Goal: Task Accomplishment & Management: Complete application form

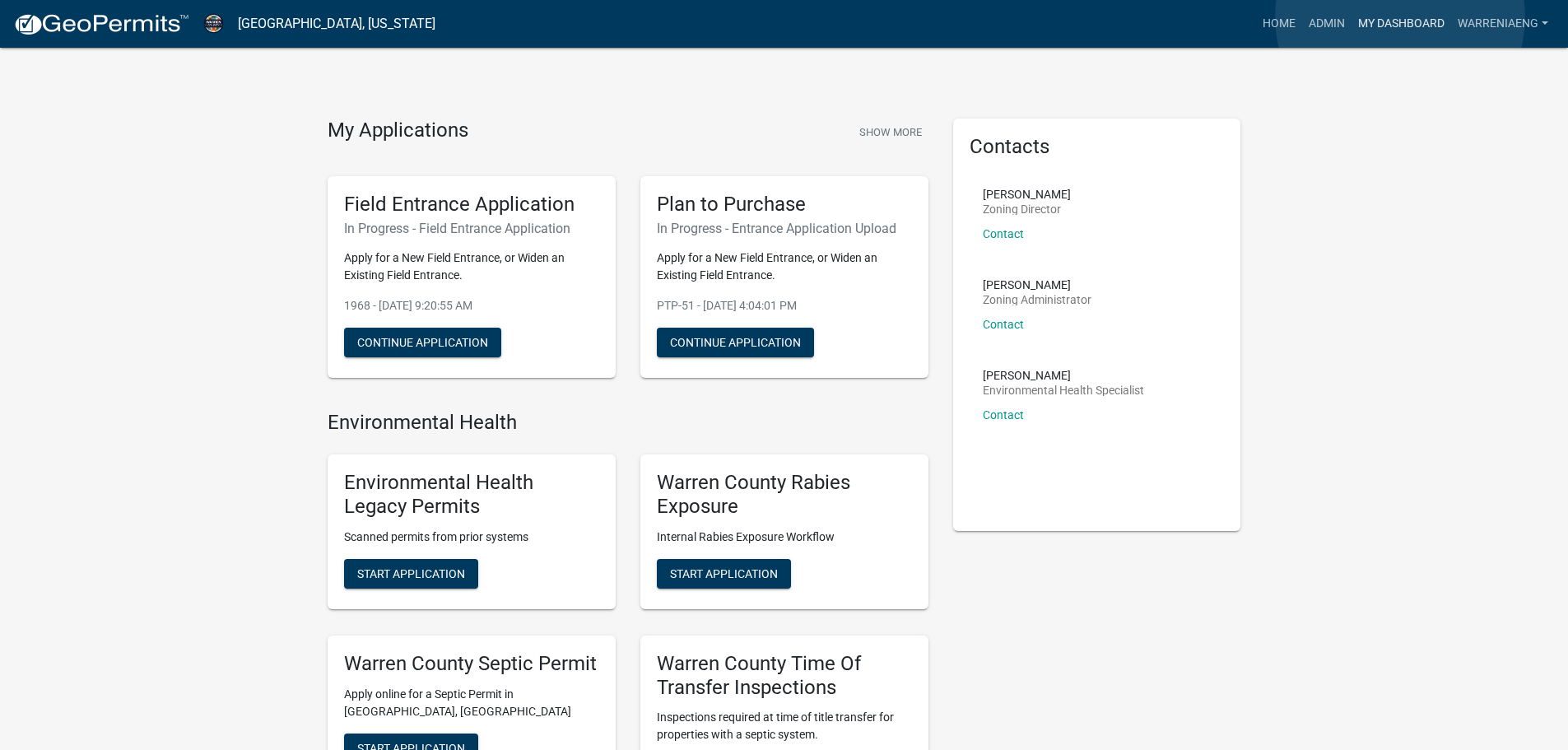
click at [1400, 17] on link "My Dashboard" at bounding box center [1401, 24] width 100 height 31
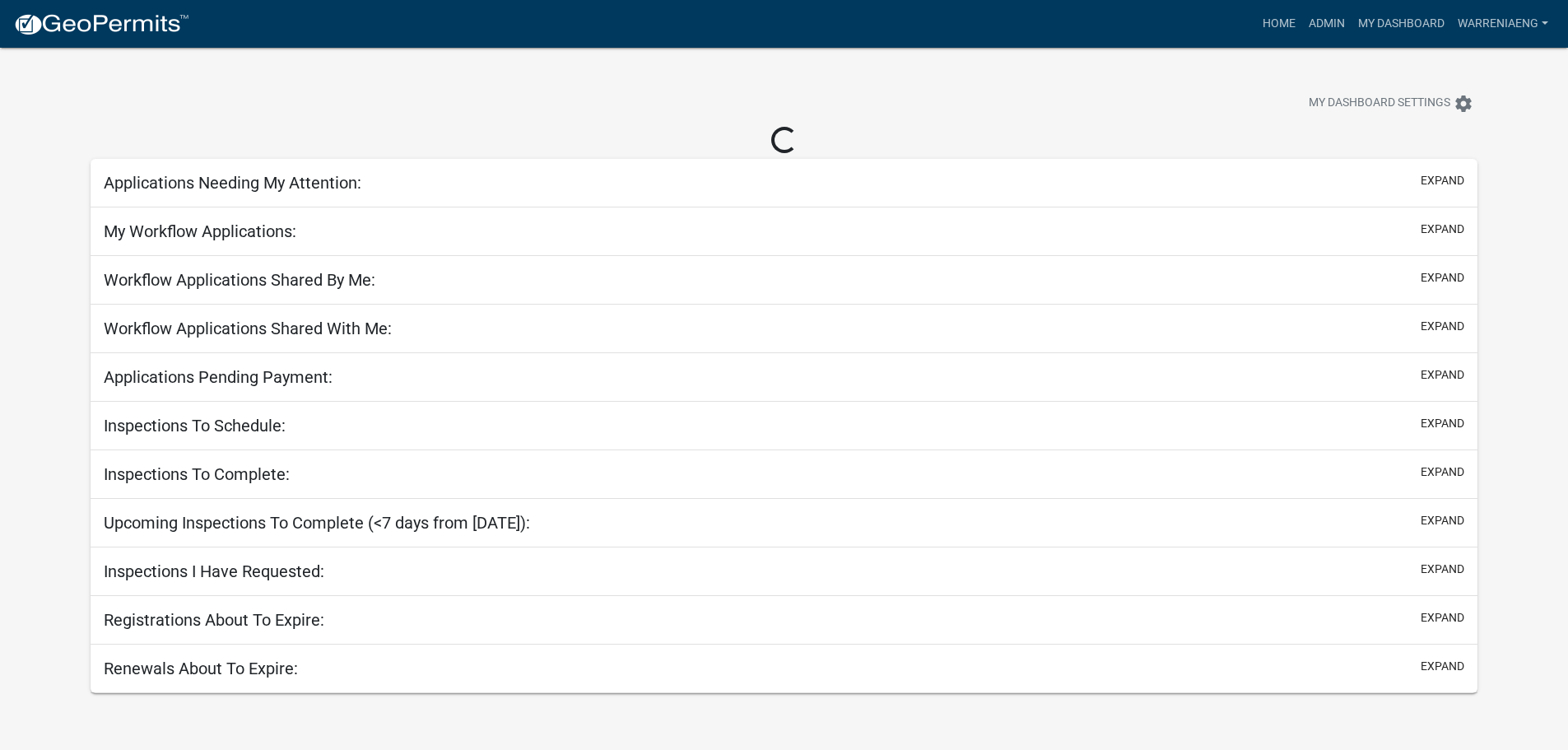
select select "3: 100"
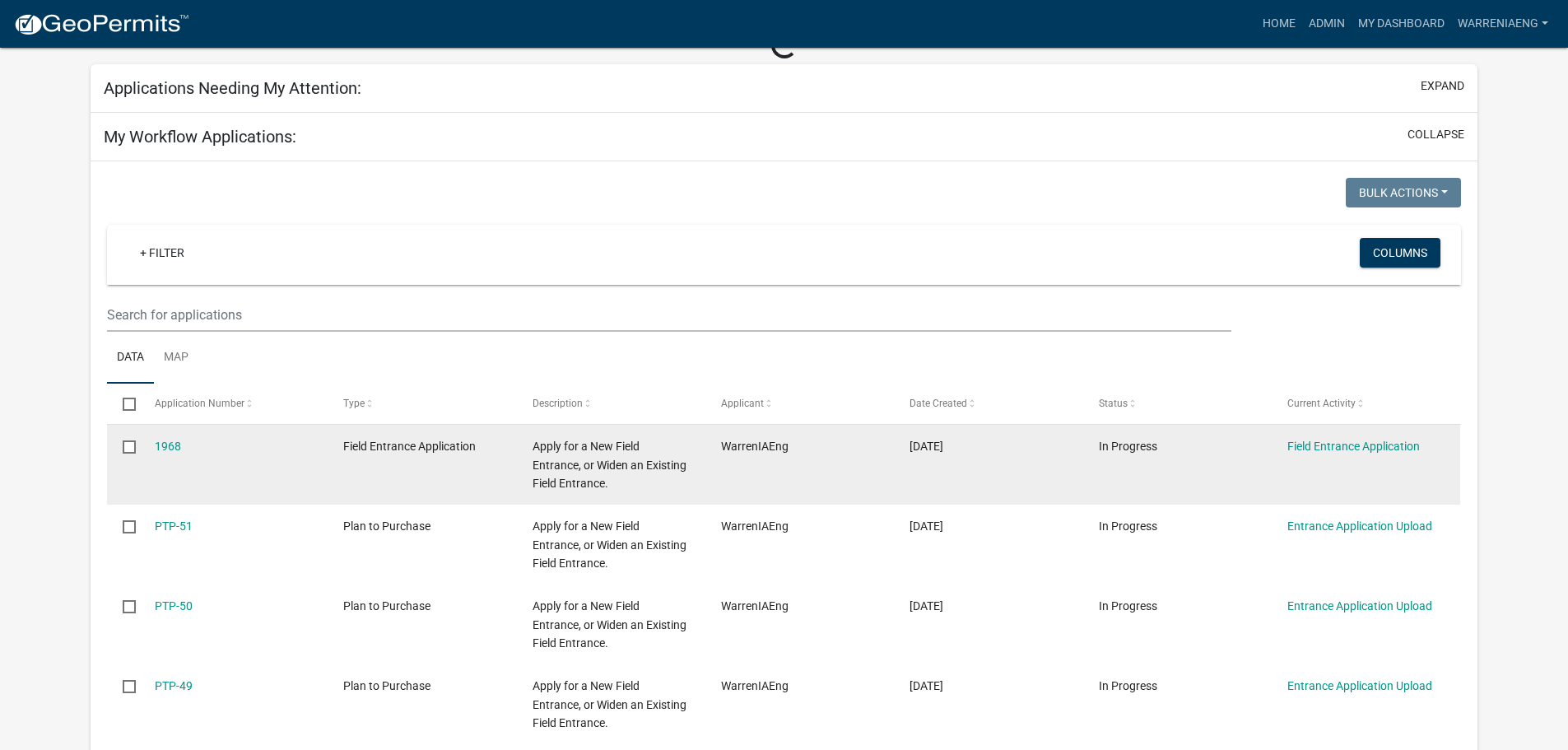
select select "2: 50"
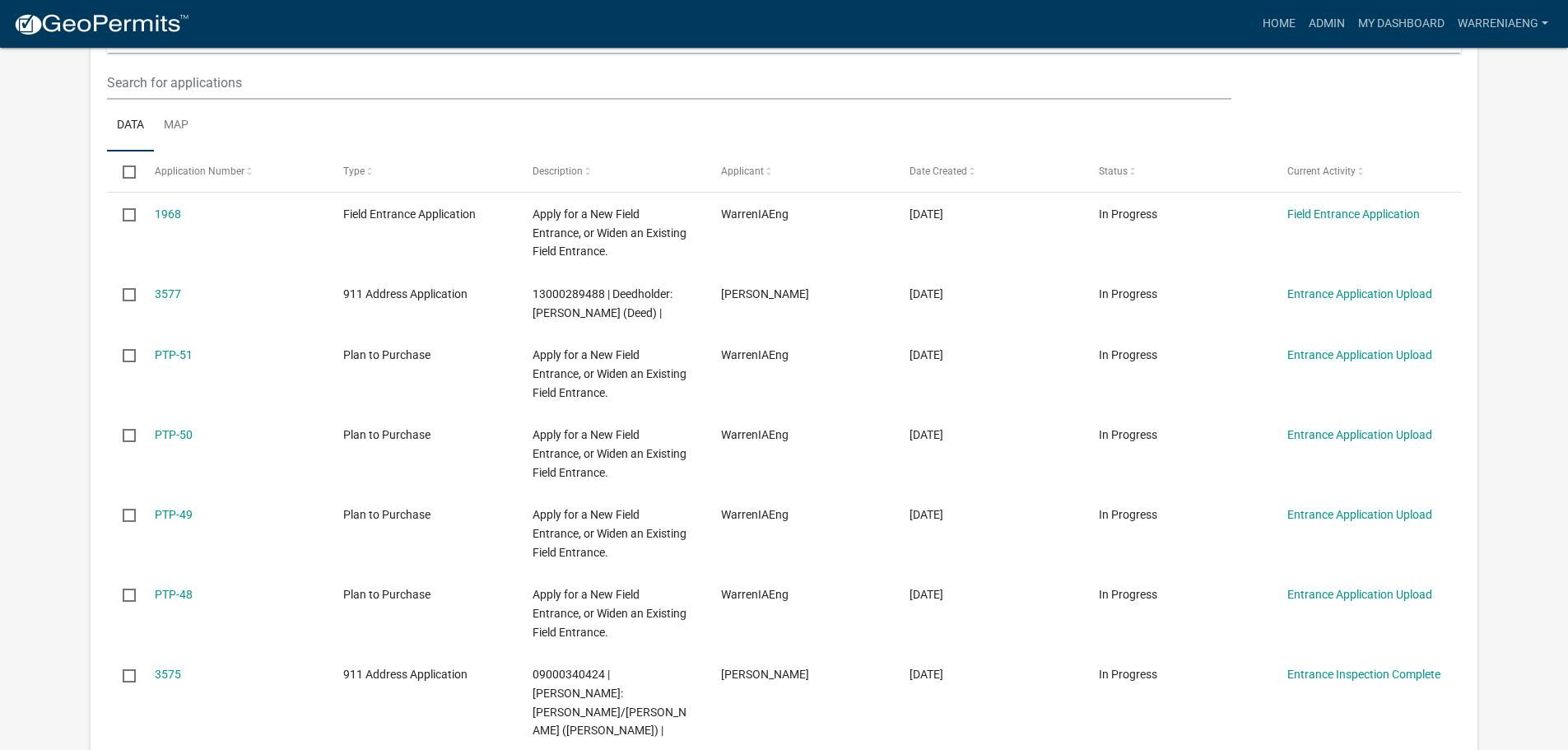
scroll to position [168, 0]
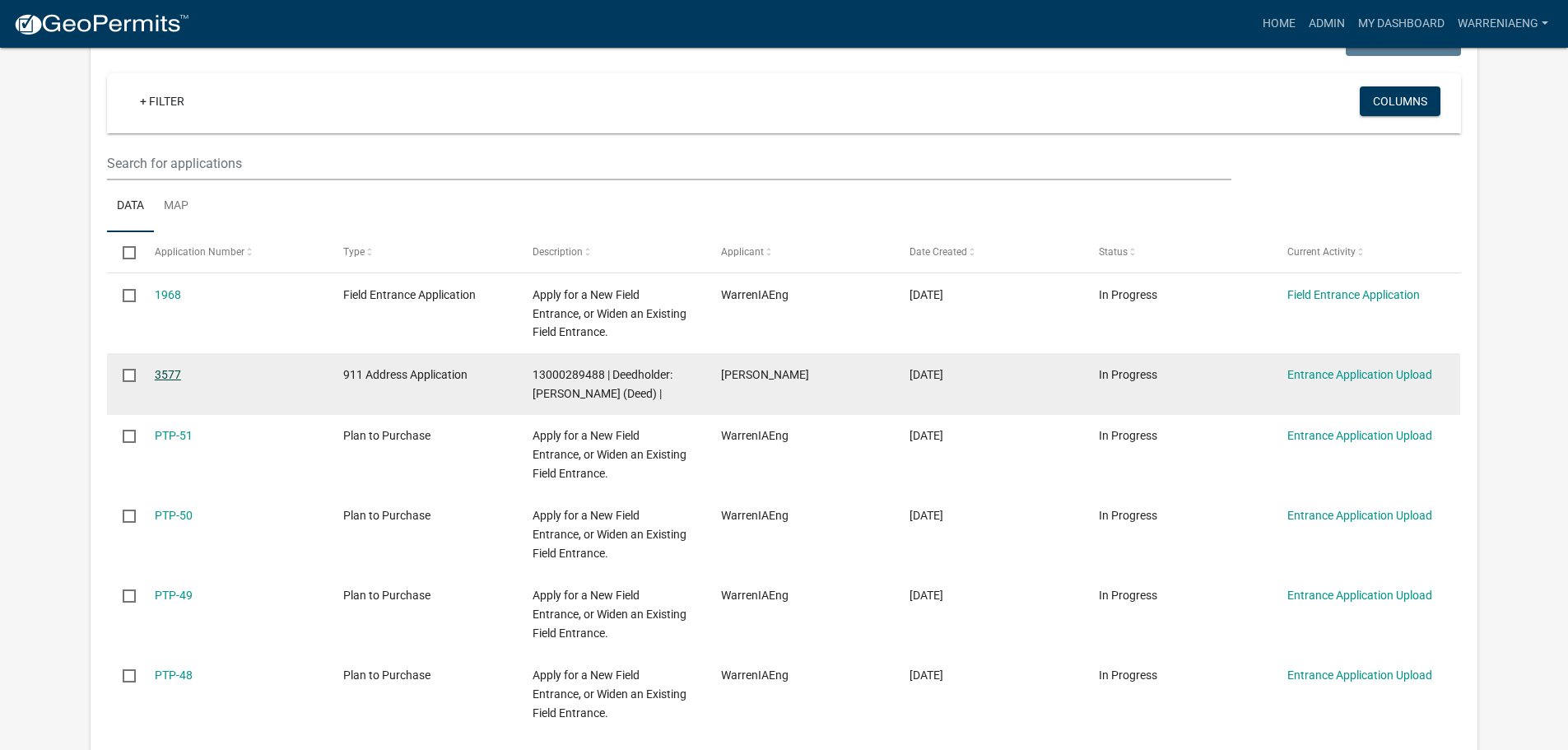
click at [164, 376] on link "3577" at bounding box center [167, 374] width 27 height 13
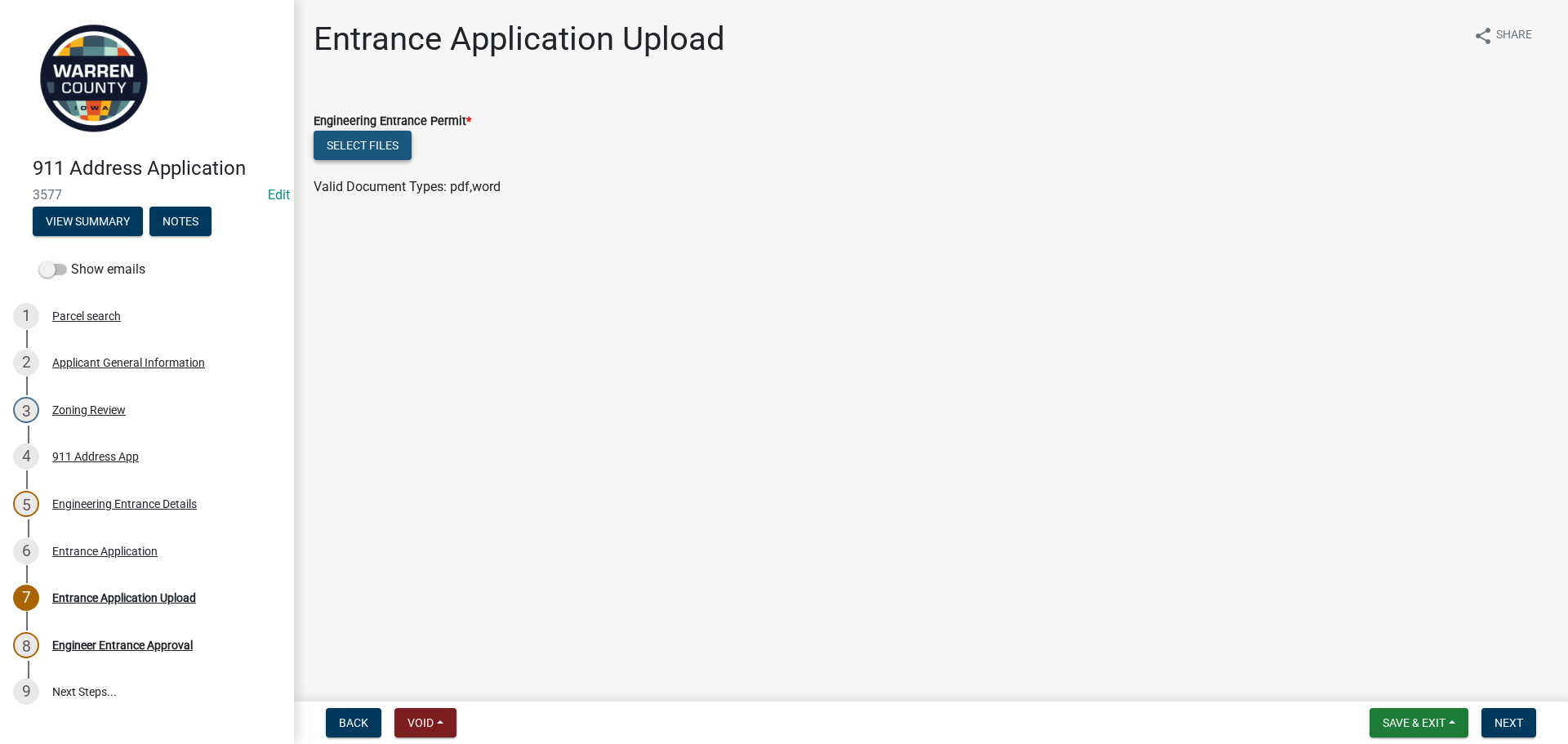
click at [357, 140] on button "Select files" at bounding box center [362, 145] width 98 height 30
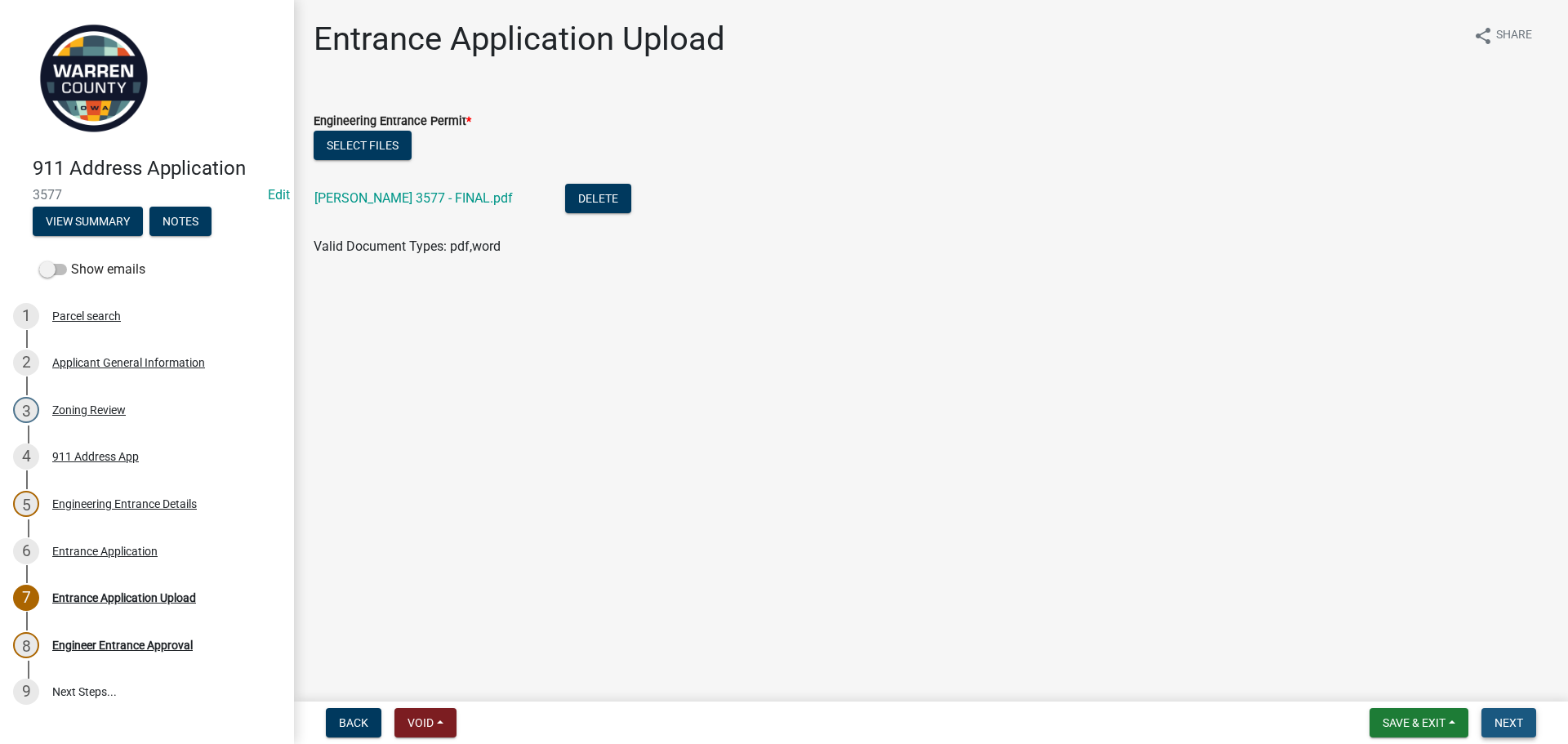
drag, startPoint x: 1511, startPoint y: 723, endPoint x: 1335, endPoint y: 348, distance: 414.2
click at [1511, 722] on span "Next" at bounding box center [1509, 722] width 29 height 13
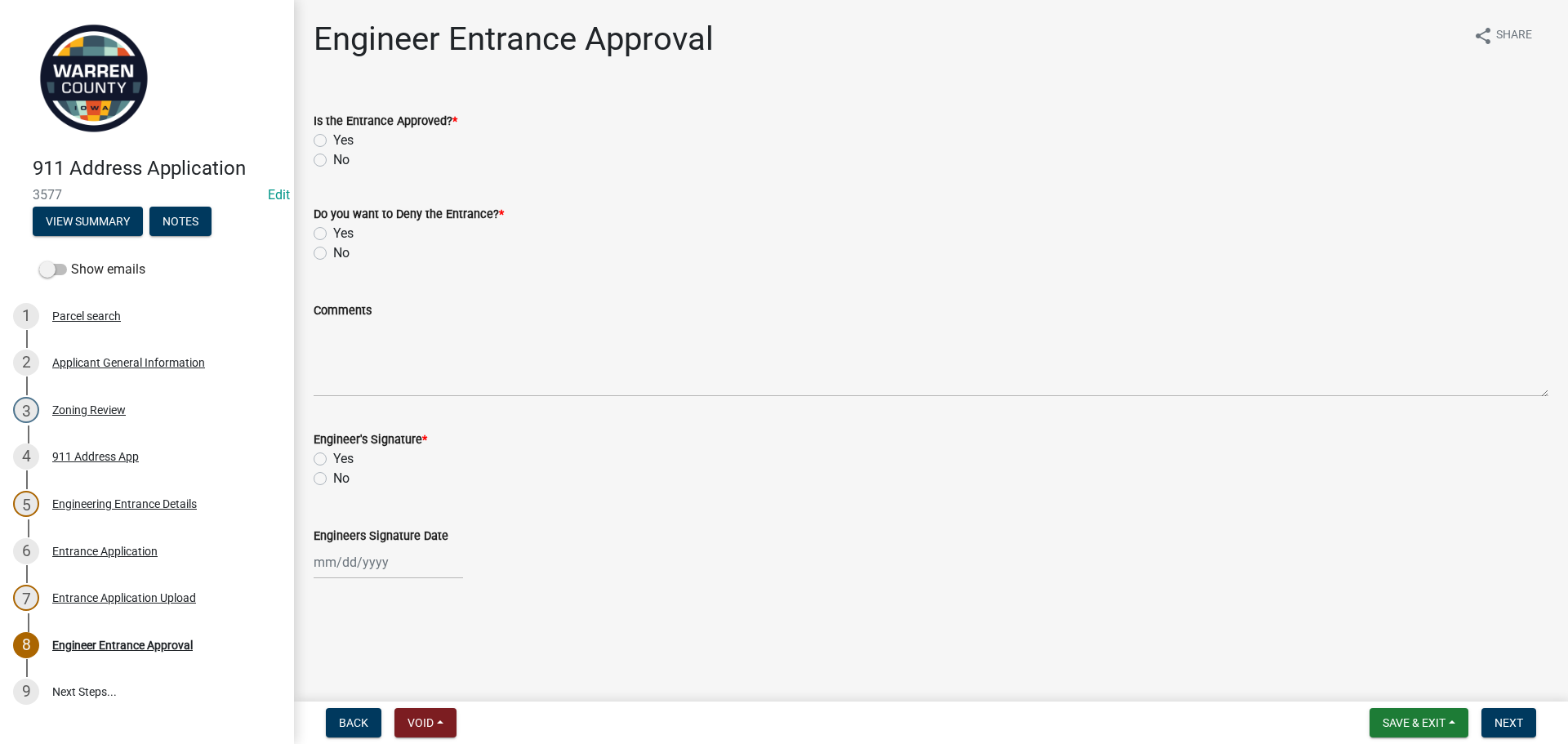
drag, startPoint x: 317, startPoint y: 136, endPoint x: 325, endPoint y: 169, distance: 34.0
click at [333, 136] on label "Yes" at bounding box center [343, 140] width 20 height 20
click at [333, 136] on input "Yes" at bounding box center [338, 136] width 10 height 10
radio input "true"
click at [333, 252] on label "No" at bounding box center [341, 253] width 16 height 20
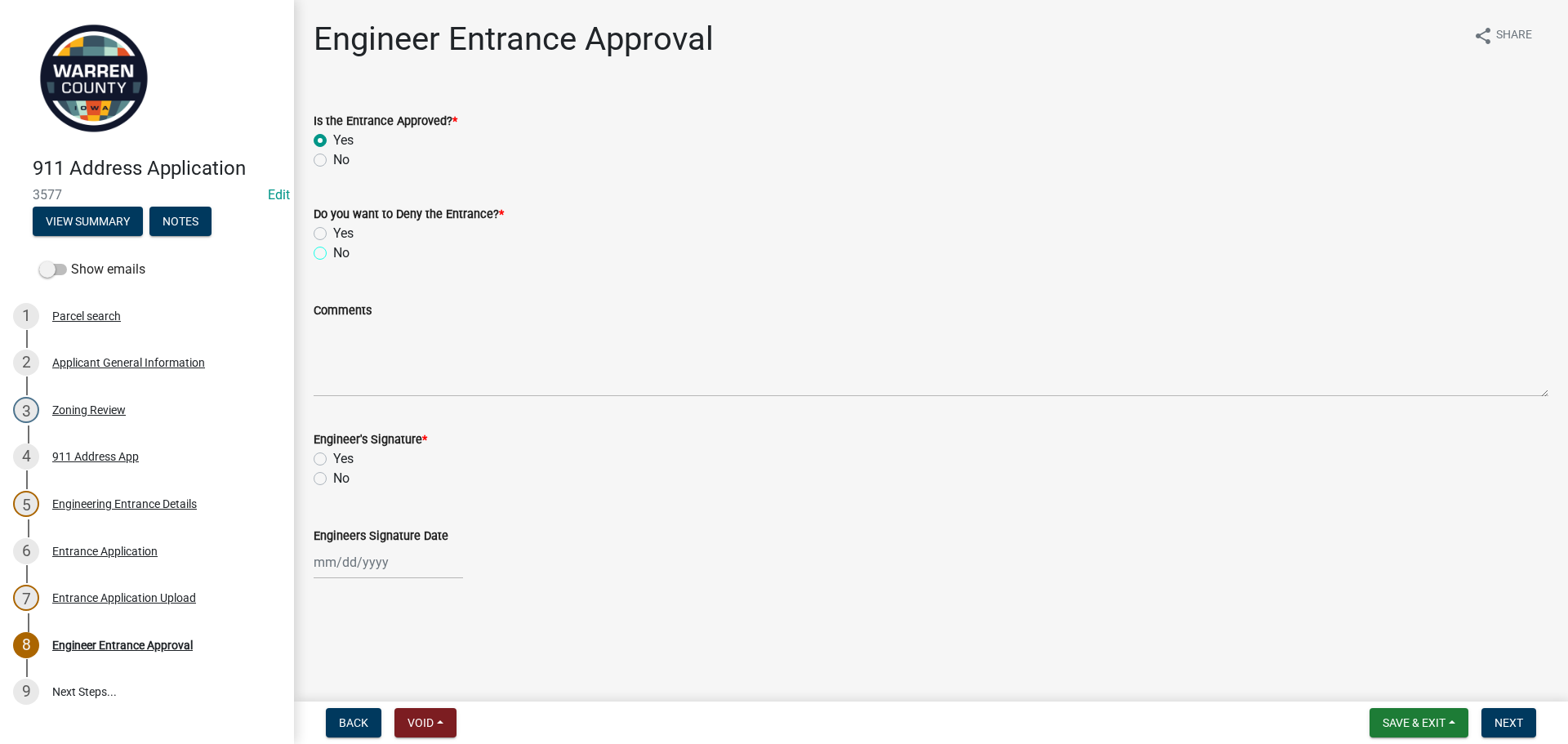
click at [333, 252] on input "No" at bounding box center [338, 249] width 10 height 10
radio input "true"
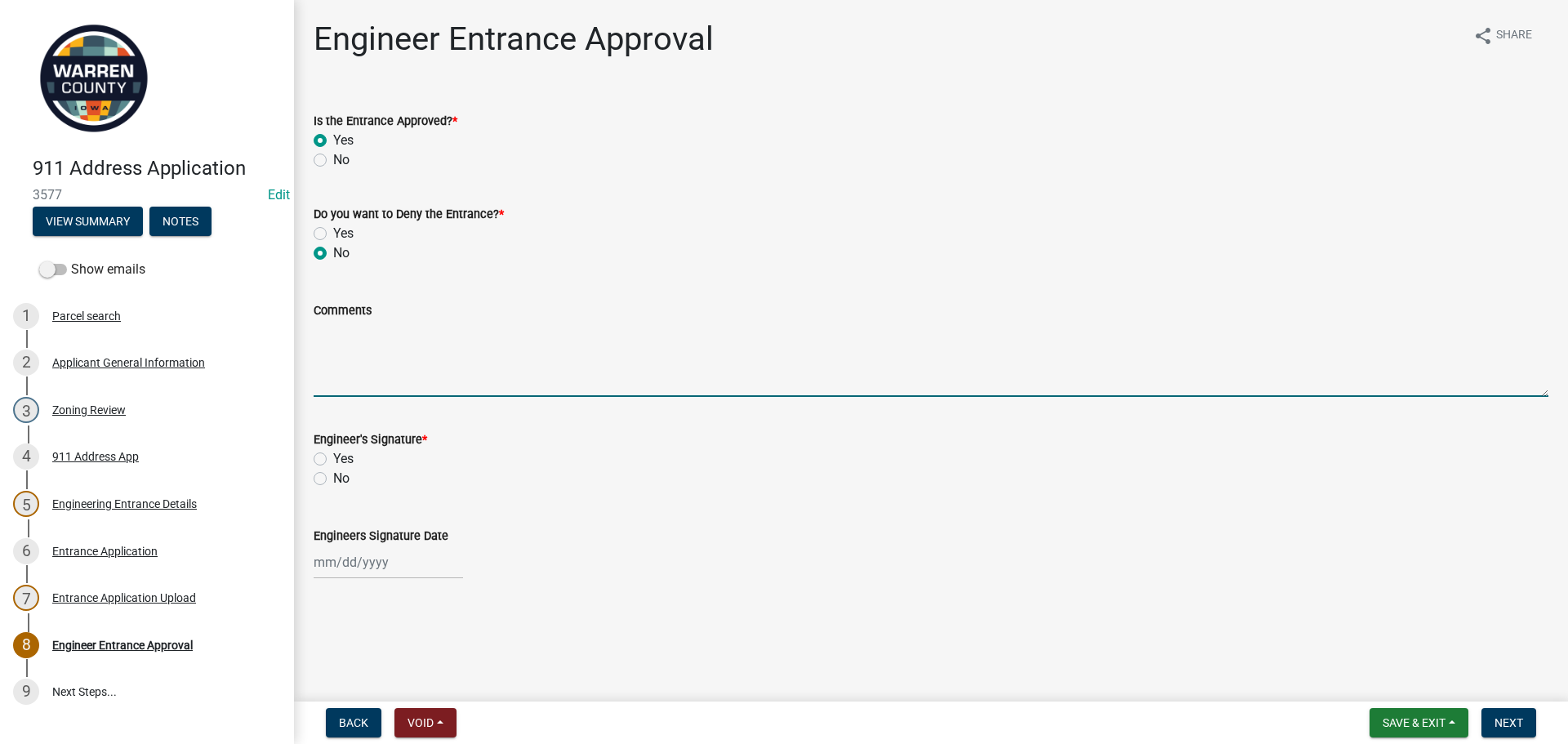
click at [375, 362] on textarea "Comments" at bounding box center [931, 359] width 1235 height 77
type textarea "Address point corrected"
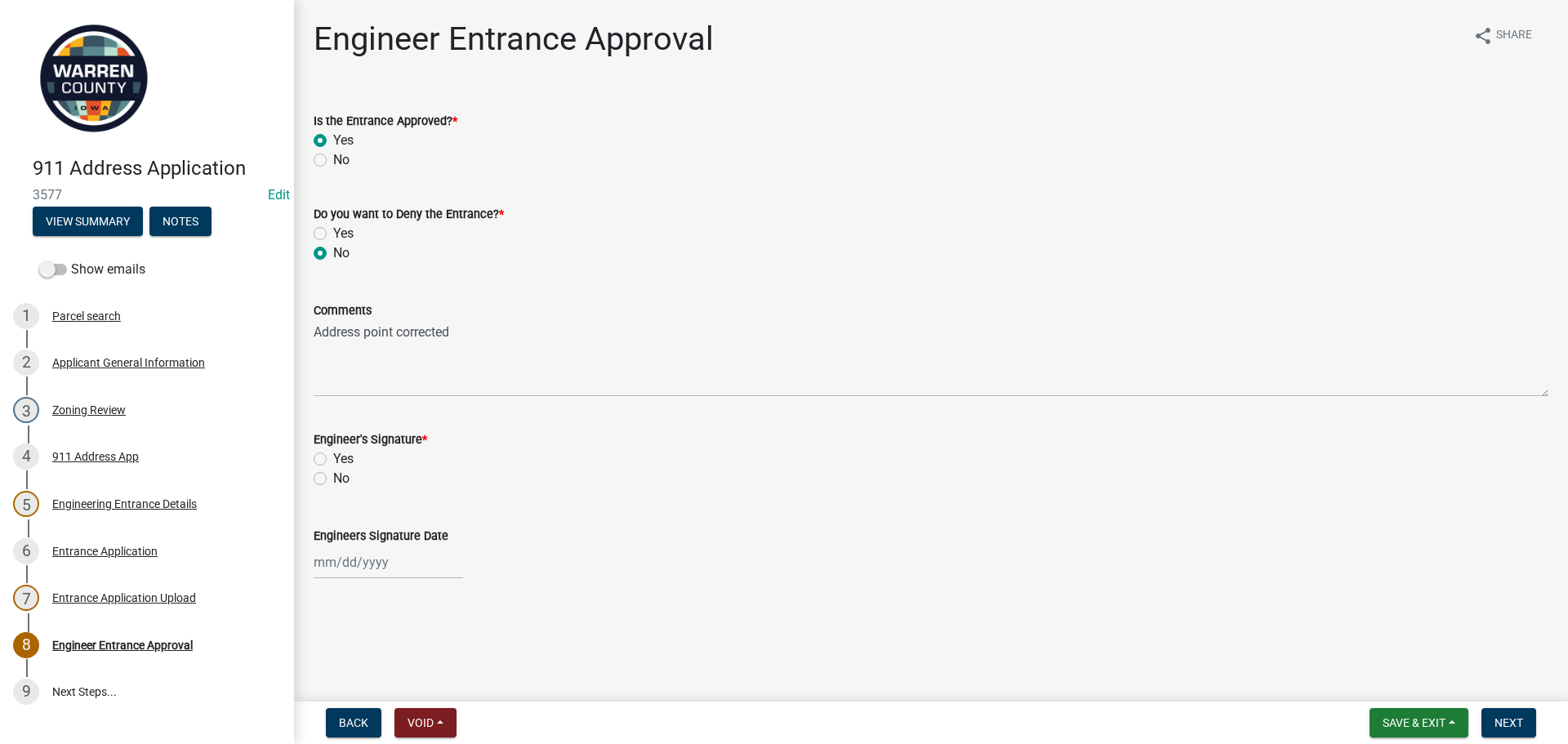
click at [333, 457] on label "Yes" at bounding box center [343, 459] width 20 height 20
click at [333, 457] on input "Yes" at bounding box center [338, 454] width 10 height 10
radio input "true"
click at [491, 571] on div at bounding box center [931, 562] width 1235 height 33
select select "9"
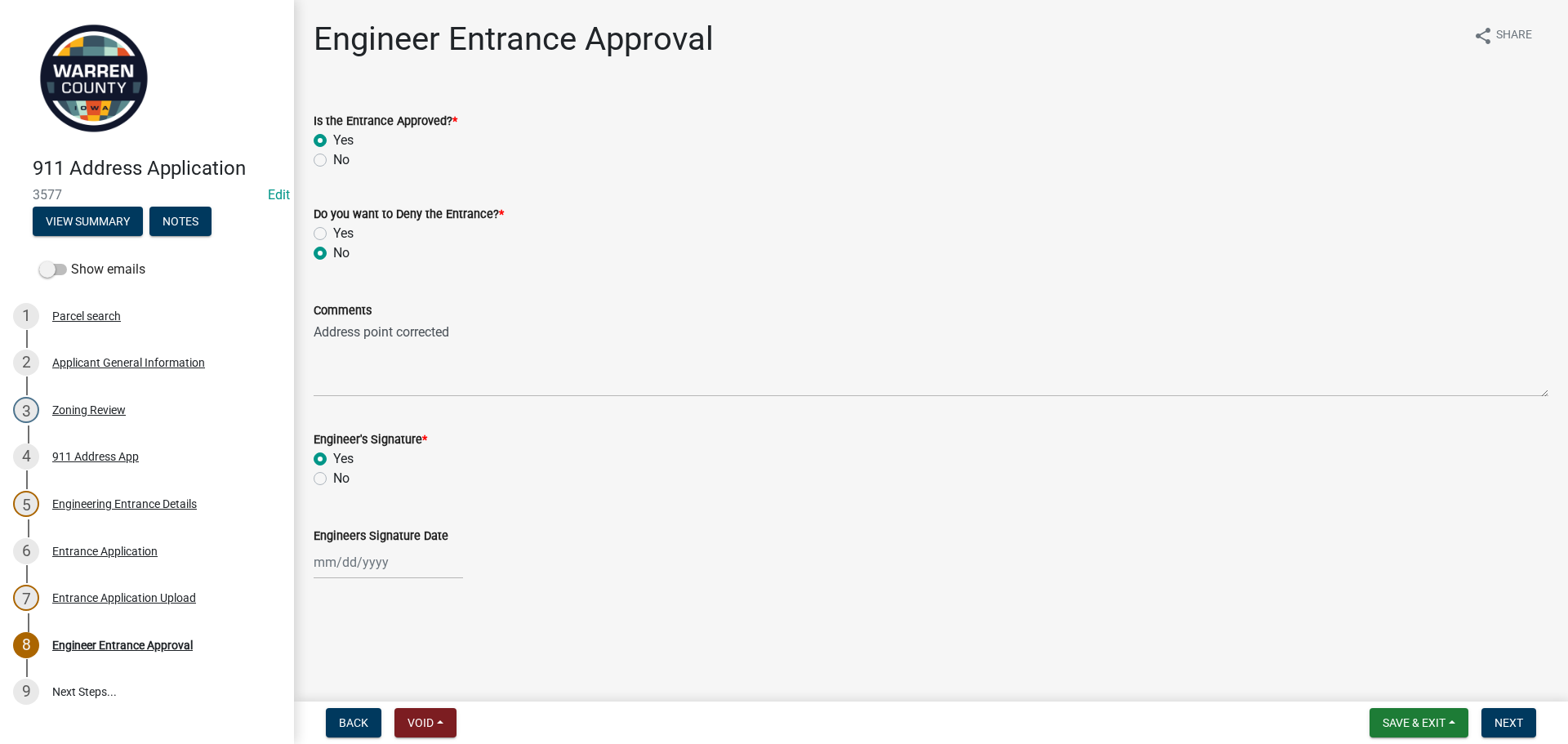
select select "2025"
click at [388, 557] on div "[PERSON_NAME] Feb Mar Apr [PERSON_NAME][DATE] Oct Nov [DATE] 1526 1527 1528 152…" at bounding box center [388, 562] width 149 height 33
click at [331, 469] on div "22" at bounding box center [330, 475] width 26 height 26
type input "[DATE]"
click at [835, 546] on div "[DATE]" at bounding box center [931, 562] width 1235 height 33
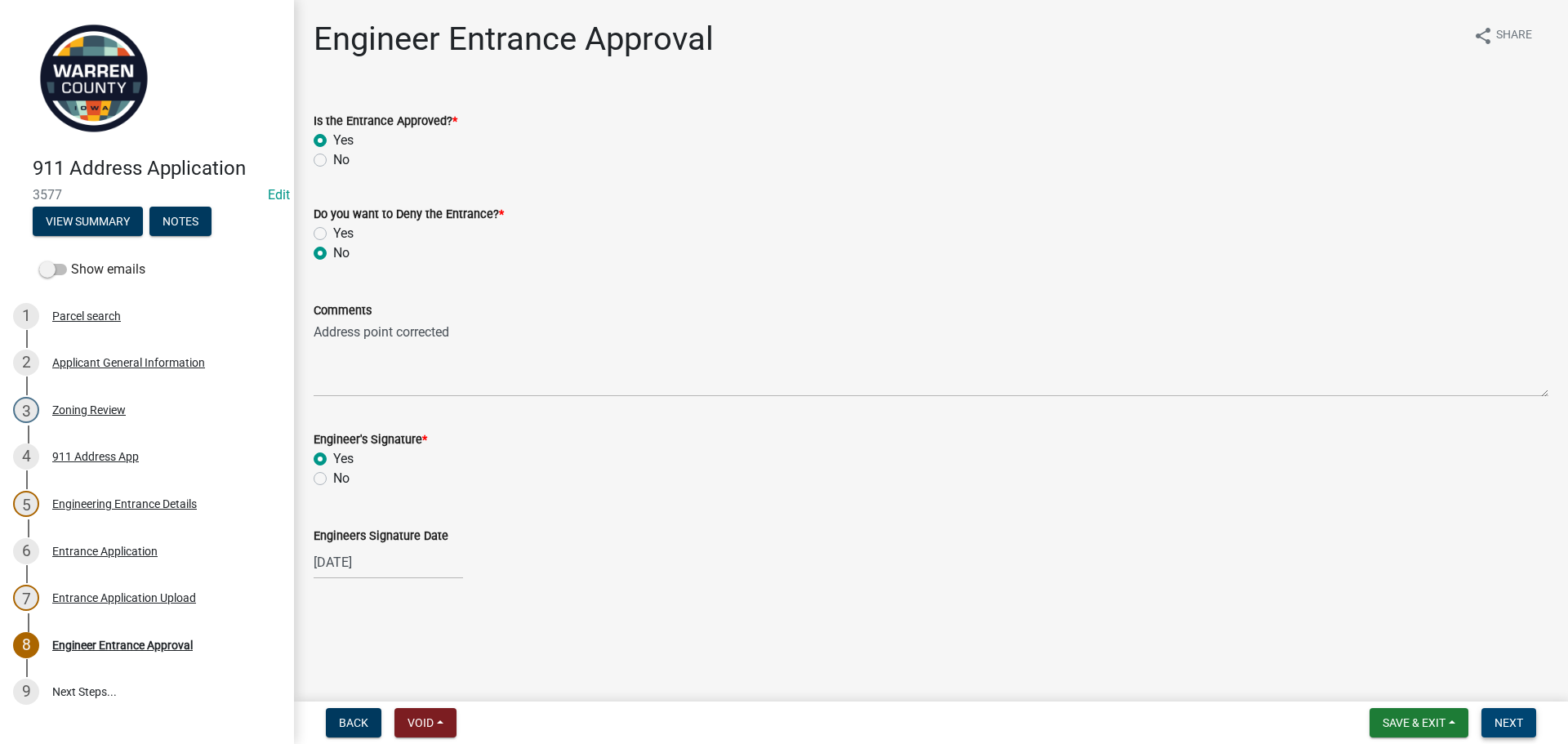
click at [1516, 718] on span "Next" at bounding box center [1509, 722] width 29 height 13
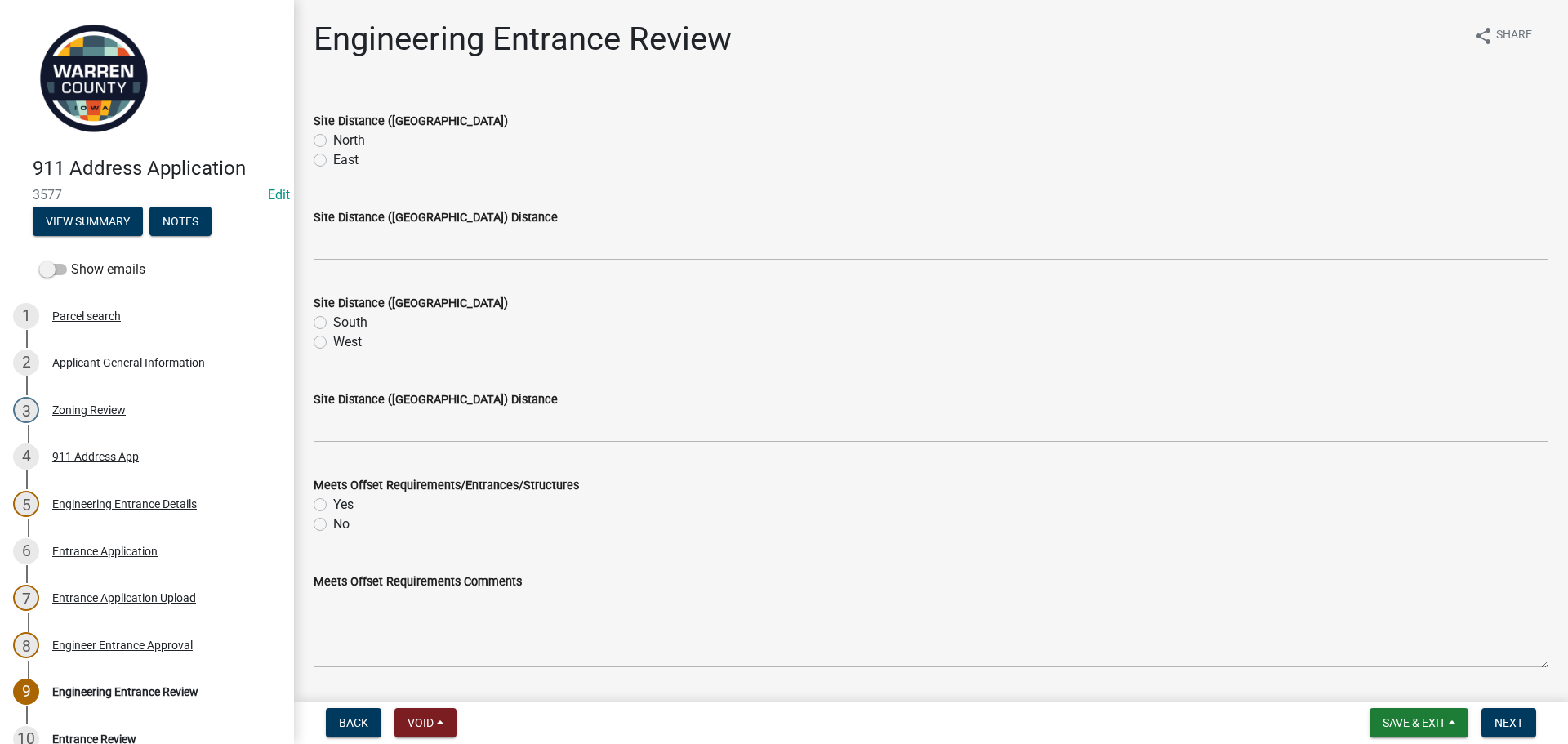
click at [333, 141] on label "North" at bounding box center [349, 140] width 32 height 20
click at [333, 141] on input "North" at bounding box center [338, 136] width 10 height 10
radio input "true"
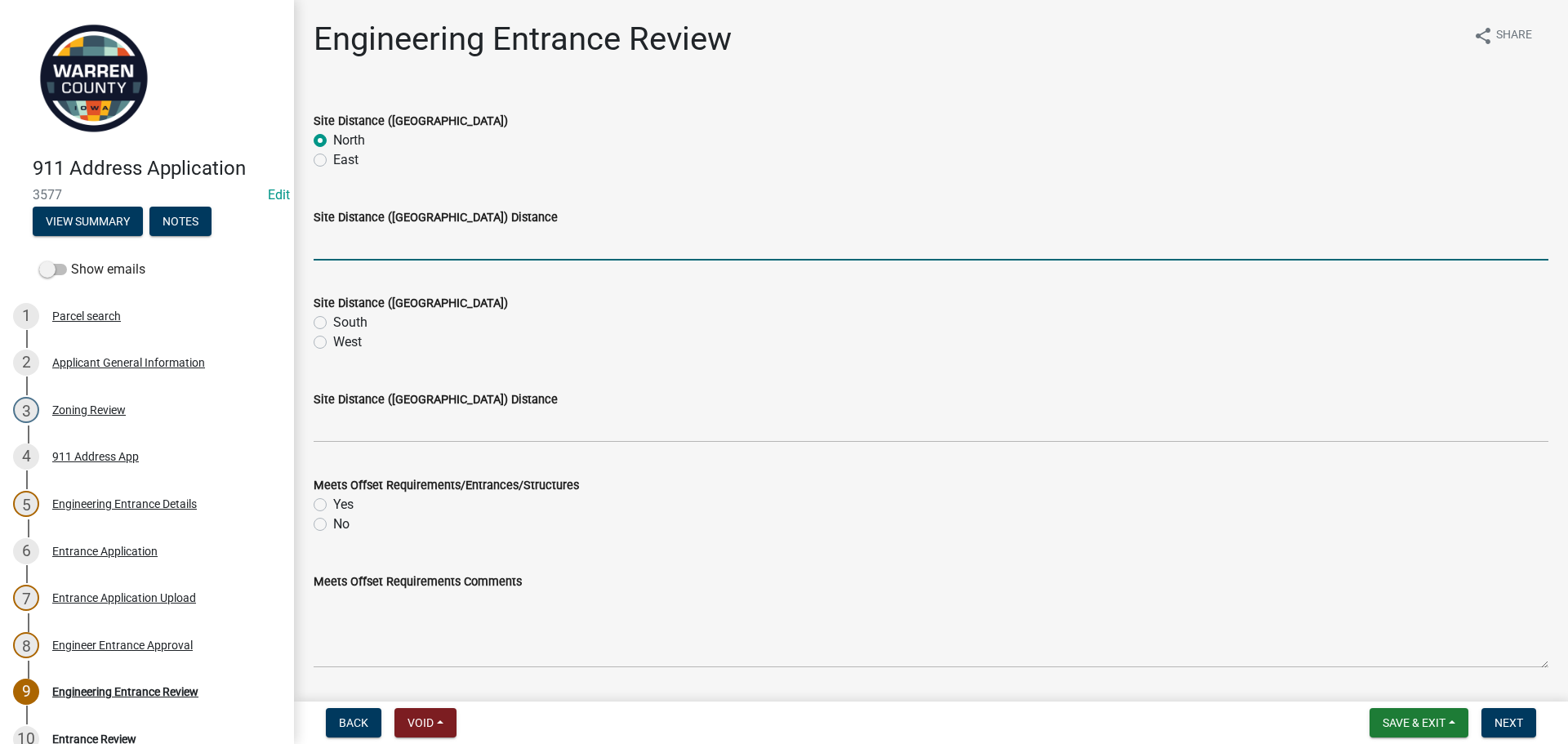
click at [382, 245] on input "Site Distance ([GEOGRAPHIC_DATA]) Distance" at bounding box center [931, 243] width 1235 height 33
type input ">500"
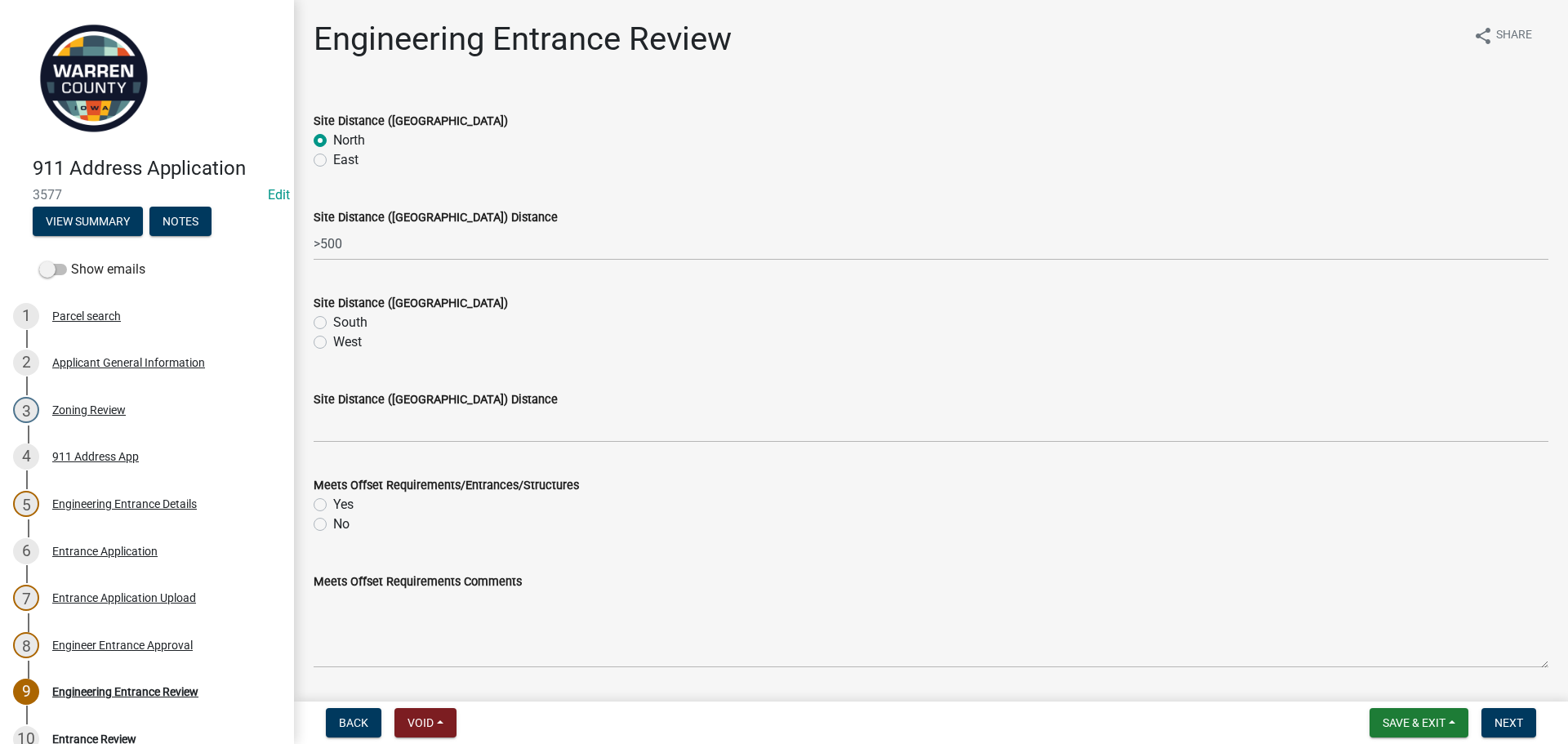
click at [333, 320] on label "South" at bounding box center [350, 322] width 34 height 20
click at [333, 320] on input "South" at bounding box center [338, 318] width 10 height 10
radio input "true"
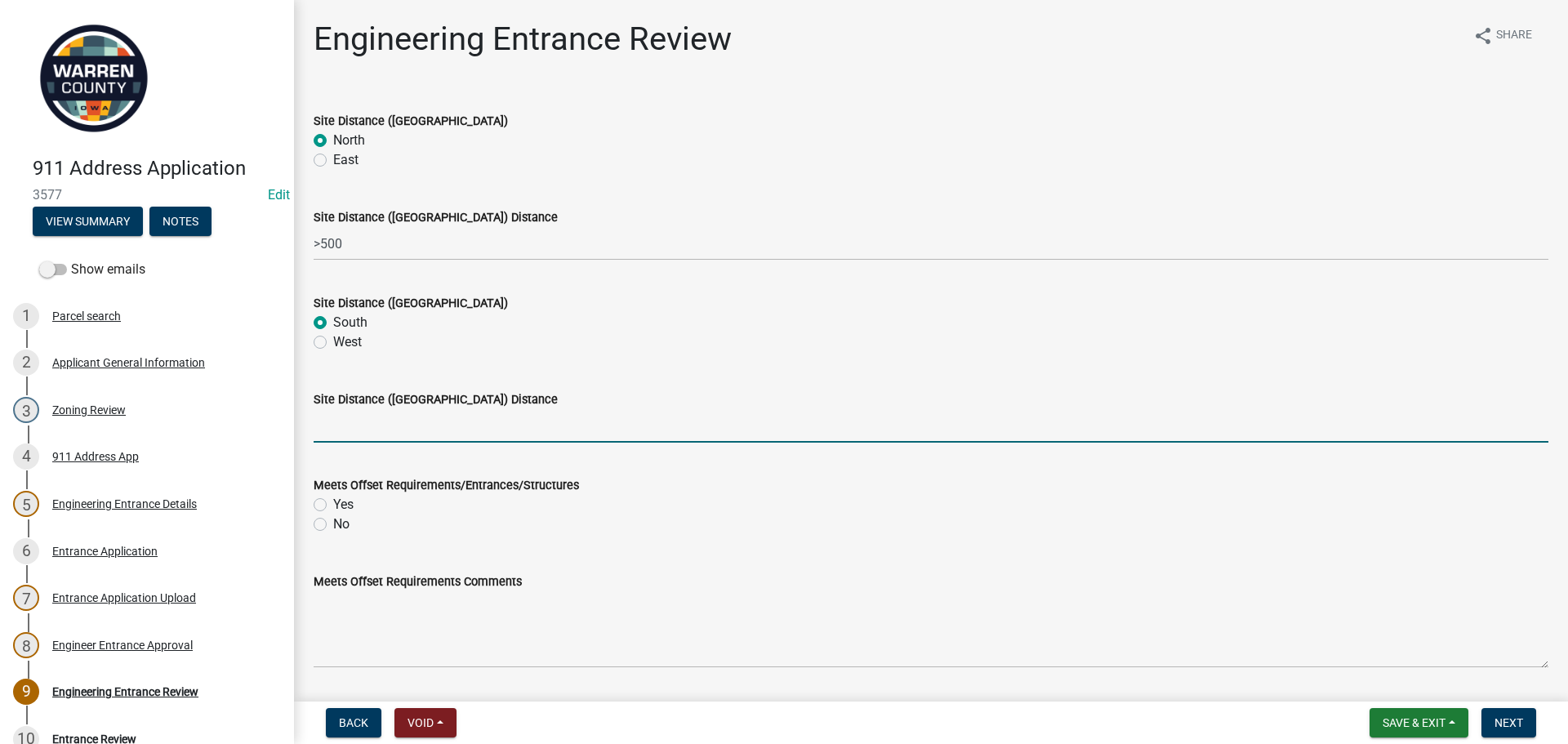
click at [423, 436] on input "Site Distance ([GEOGRAPHIC_DATA]) Distance" at bounding box center [931, 425] width 1235 height 33
type input ">500"
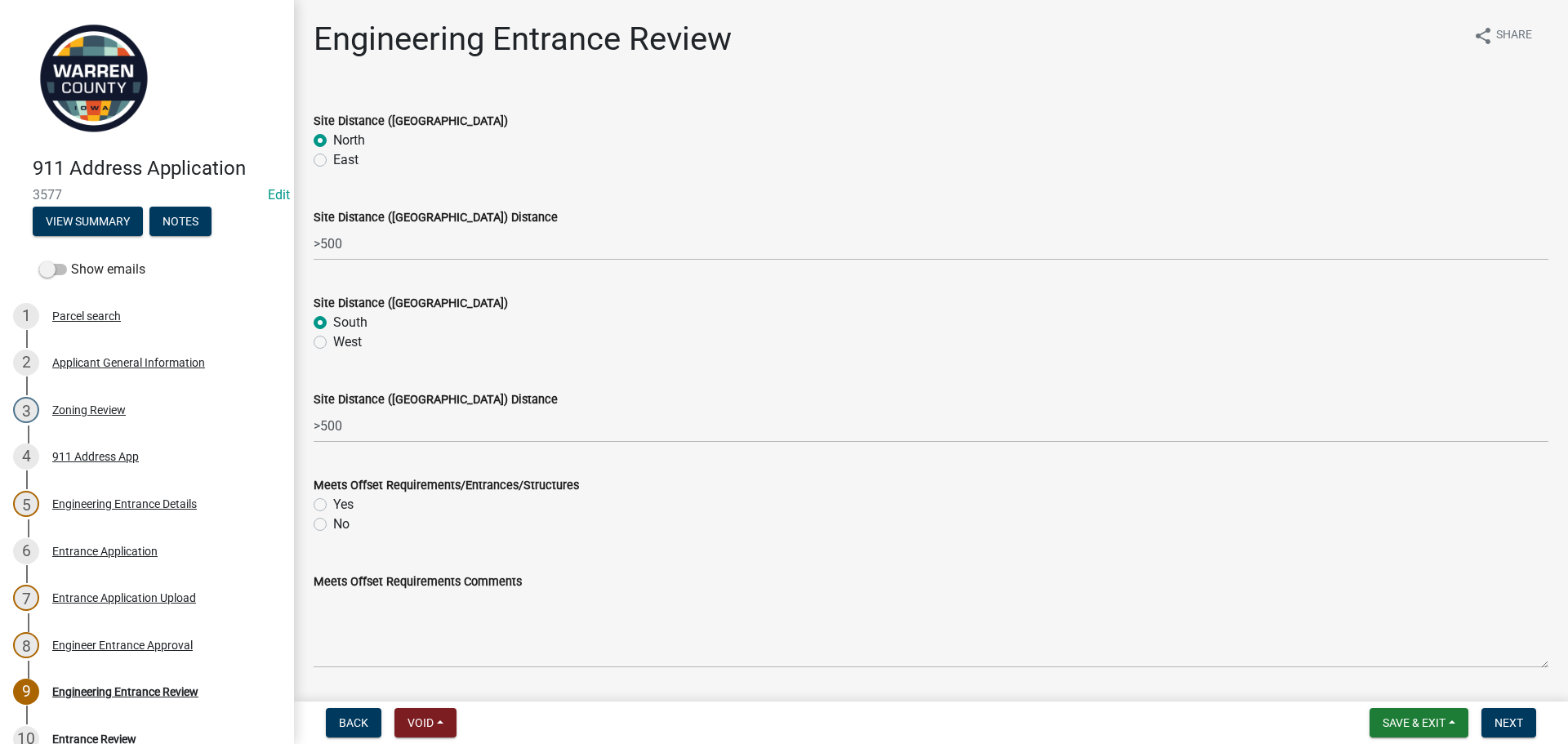
drag, startPoint x: 324, startPoint y: 506, endPoint x: 355, endPoint y: 522, distance: 34.9
click at [333, 506] on label "Yes" at bounding box center [343, 505] width 20 height 20
click at [333, 505] on input "Yes" at bounding box center [338, 500] width 10 height 10
radio input "true"
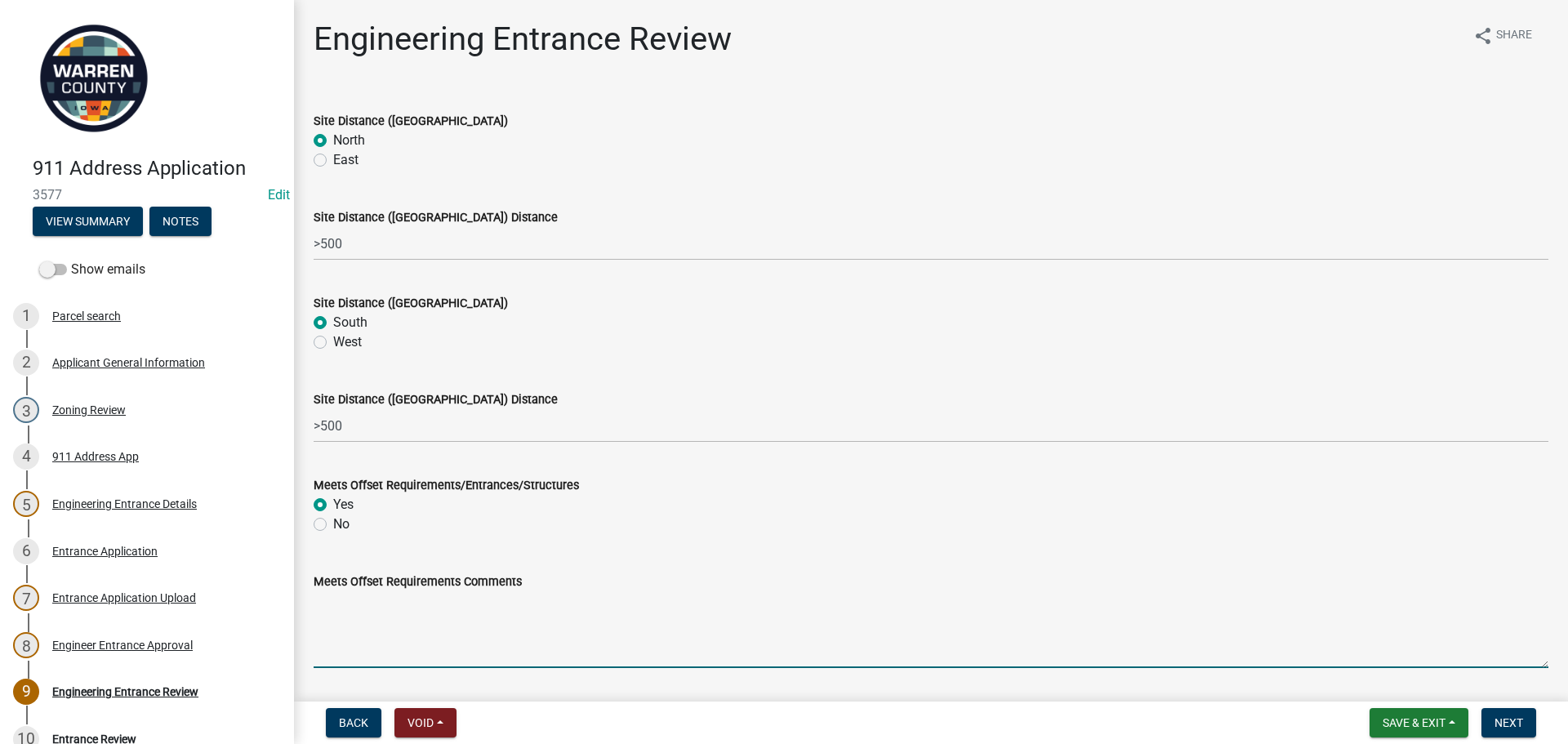
click at [407, 623] on textarea "Meets Offset Requirements Comments" at bounding box center [931, 630] width 1235 height 77
click at [457, 617] on textarea "Meets Offset Requirements Comments" at bounding box center [931, 630] width 1235 height 77
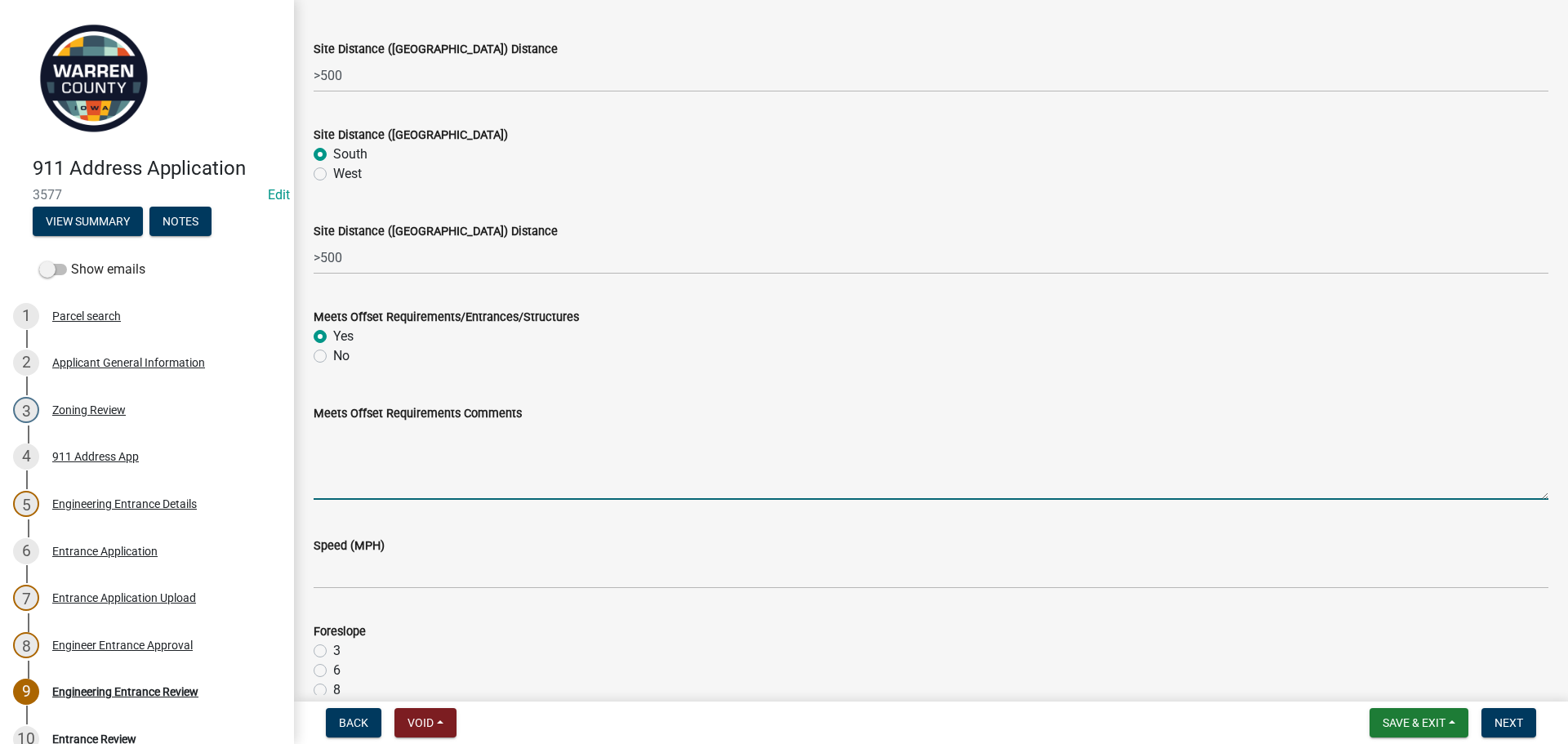
scroll to position [245, 0]
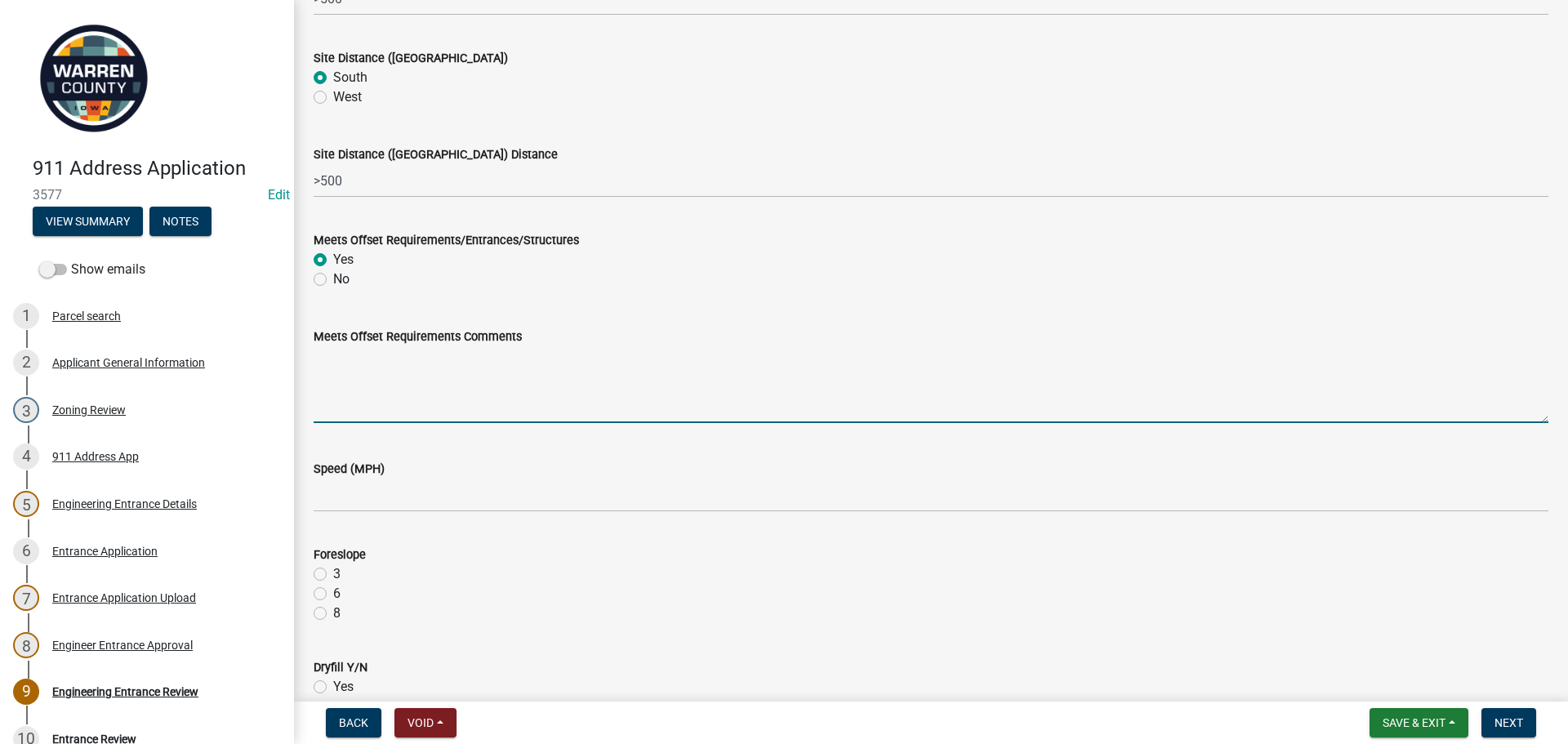
click at [422, 393] on textarea "Meets Offset Requirements Comments" at bounding box center [931, 384] width 1235 height 77
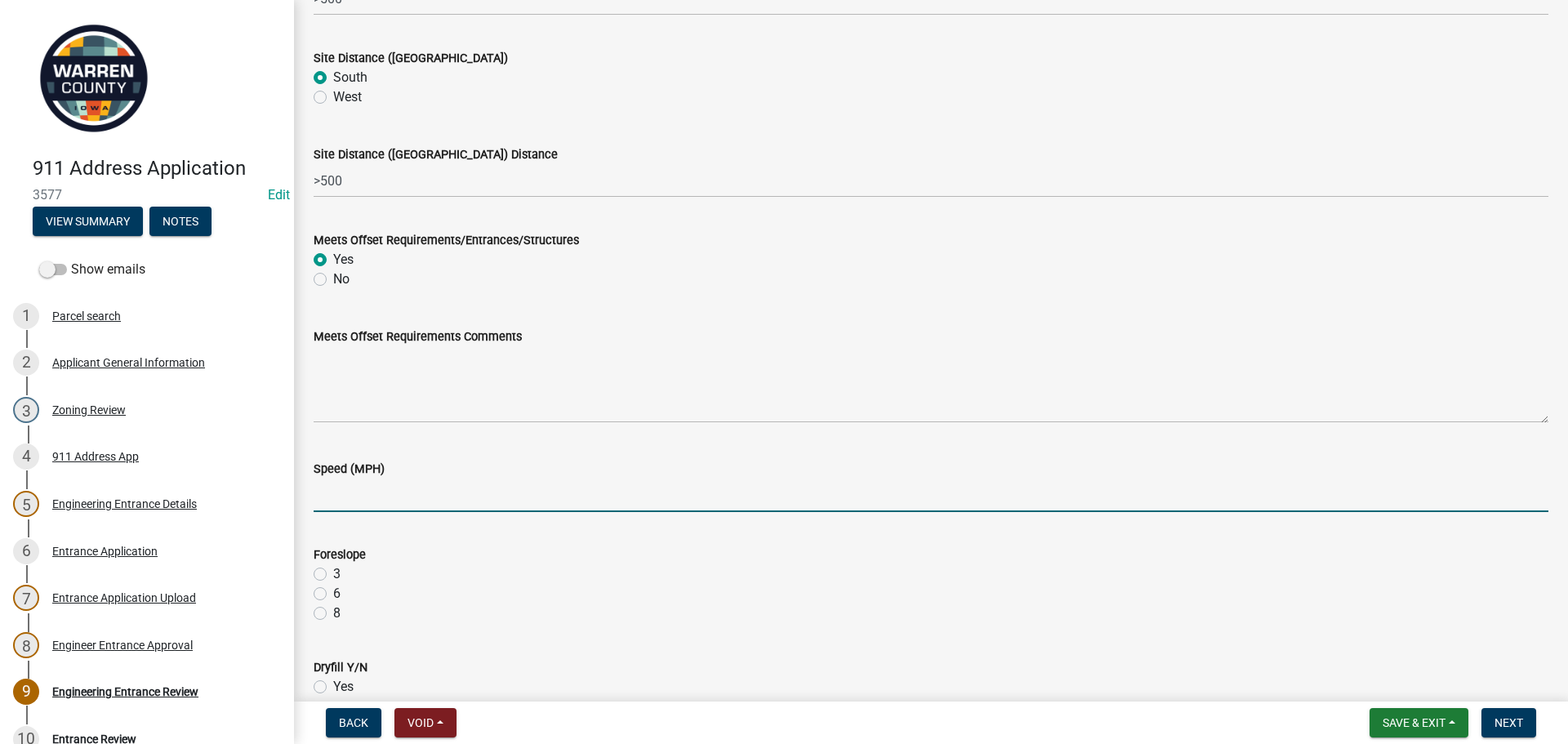
click at [417, 502] on input "Speed (MPH)" at bounding box center [931, 495] width 1235 height 33
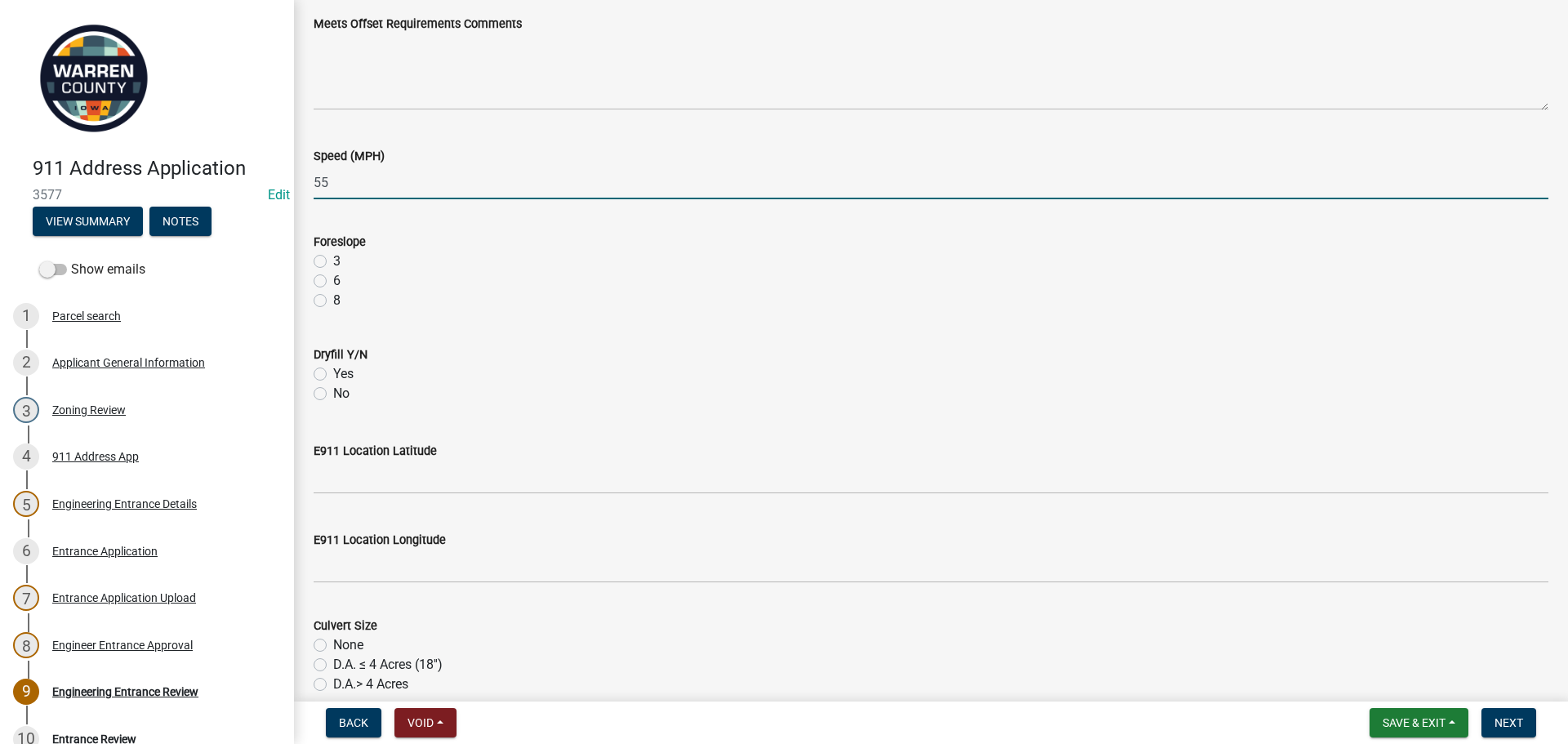
scroll to position [572, 0]
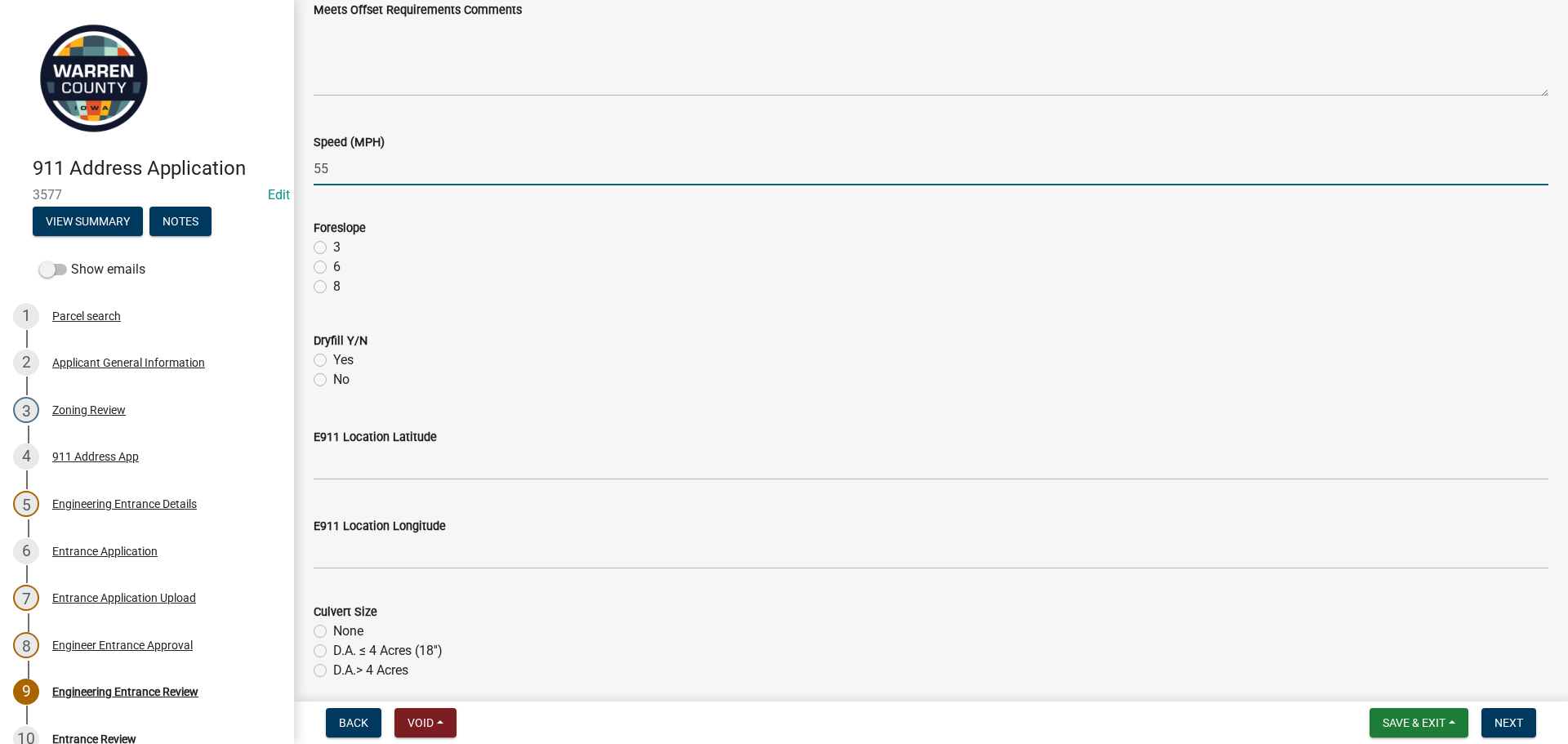
type input "55"
drag, startPoint x: 322, startPoint y: 249, endPoint x: 321, endPoint y: 282, distance: 33.0
click at [333, 249] on label "3" at bounding box center [337, 247] width 8 height 20
click at [333, 248] on input "3" at bounding box center [338, 243] width 10 height 10
radio input "true"
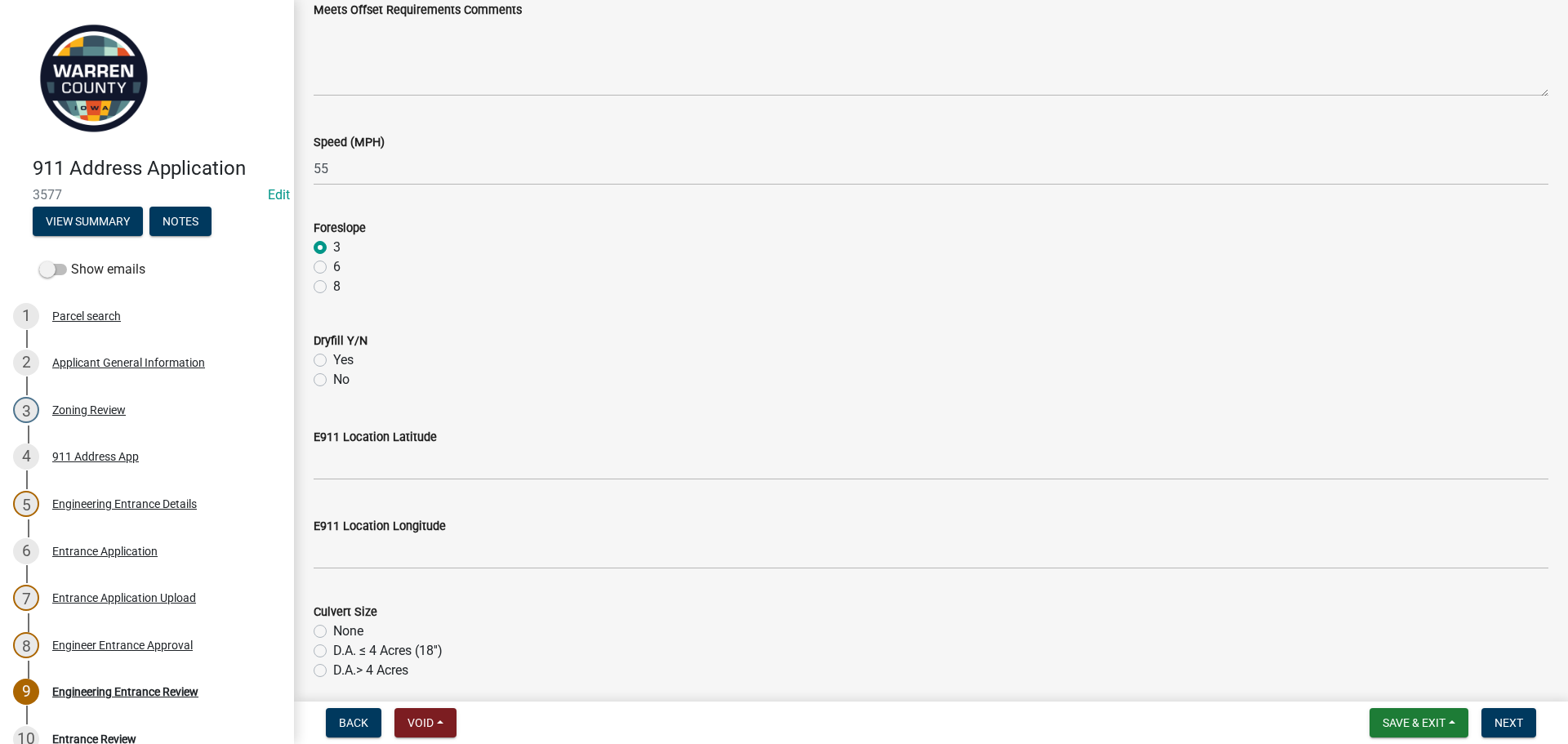
click at [333, 378] on label "No" at bounding box center [341, 379] width 16 height 20
click at [333, 378] on input "No" at bounding box center [338, 375] width 10 height 10
radio input "true"
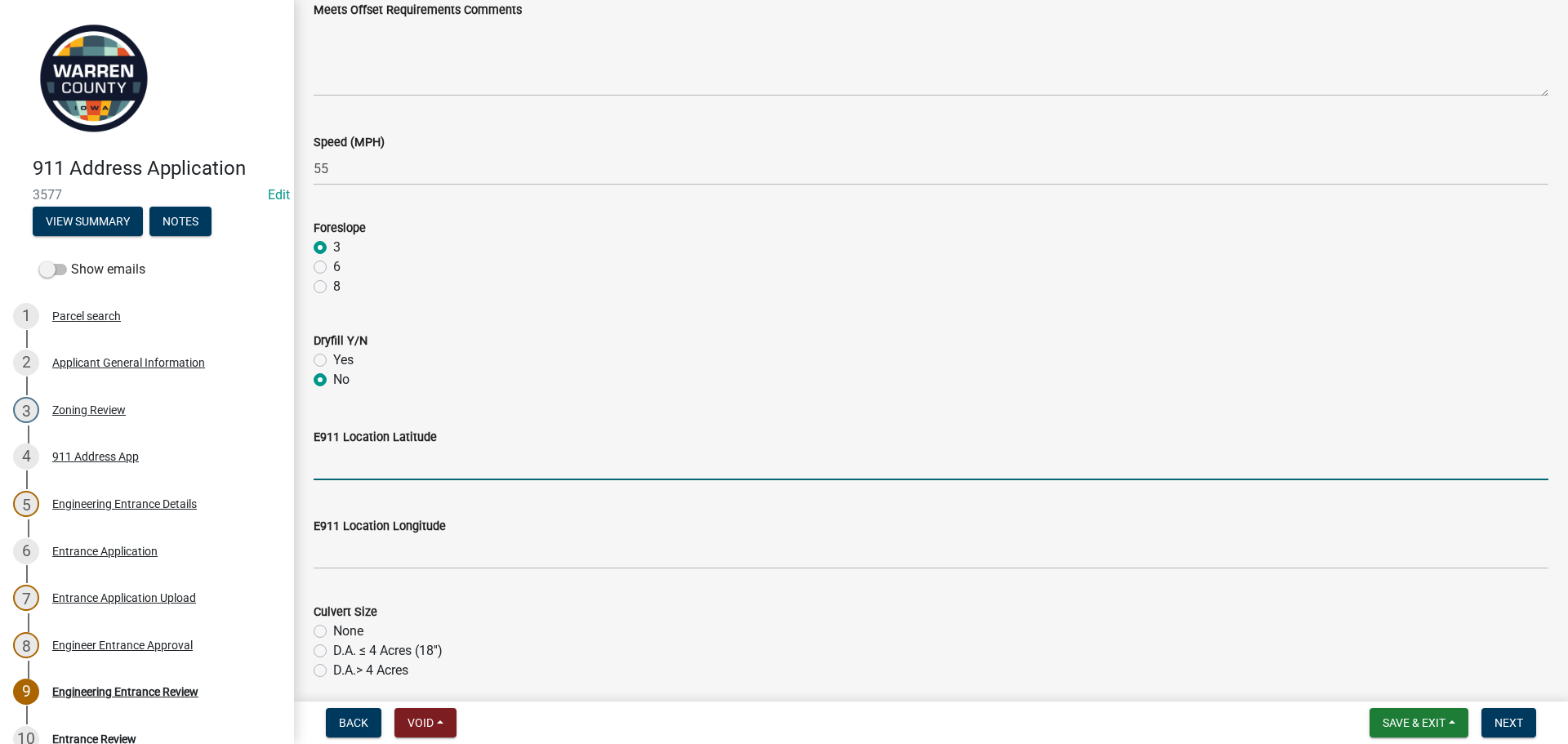
click at [356, 472] on input "E911 Location Latitude" at bounding box center [931, 463] width 1235 height 33
type input "444773"
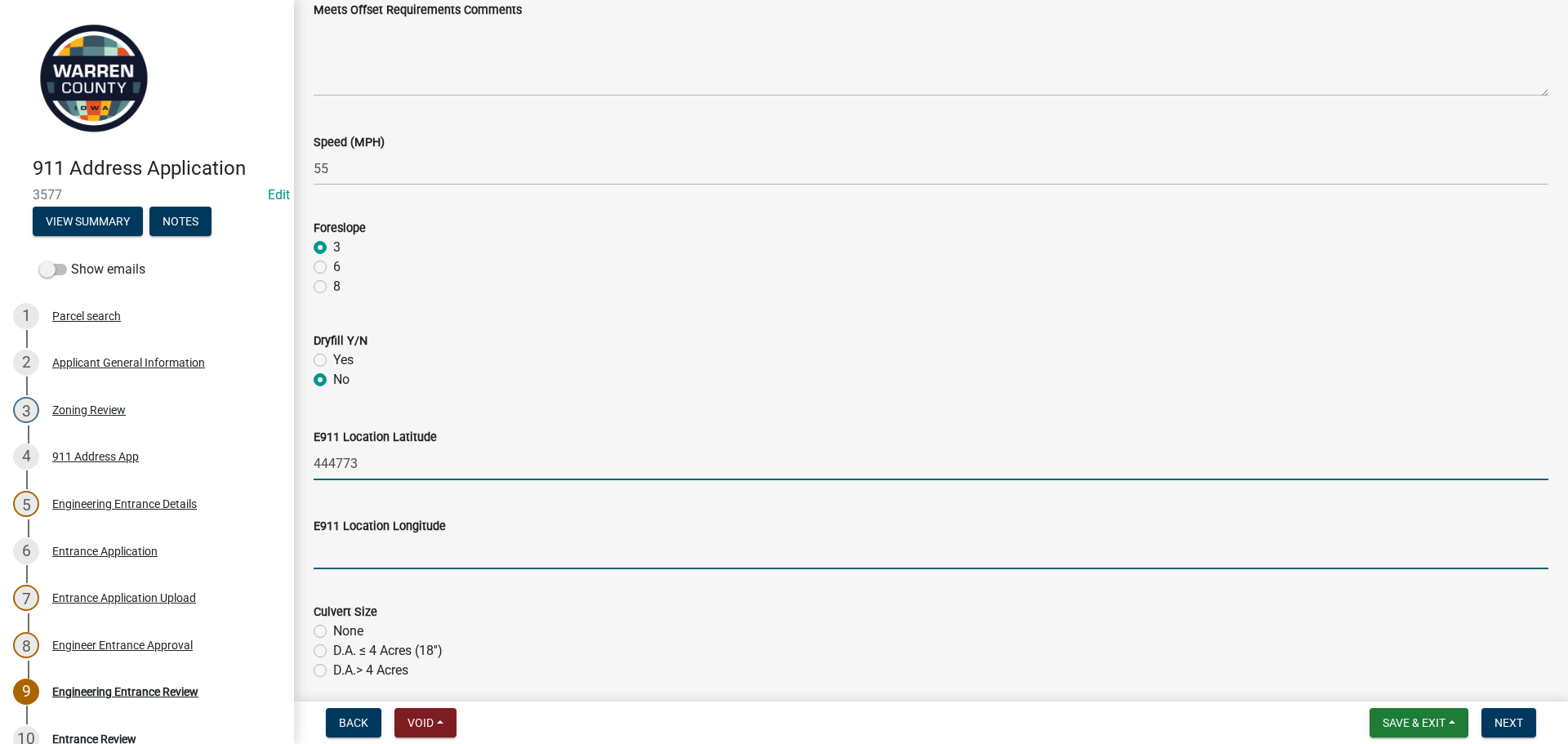
click at [383, 543] on input "E911 Location Longitude" at bounding box center [931, 552] width 1235 height 33
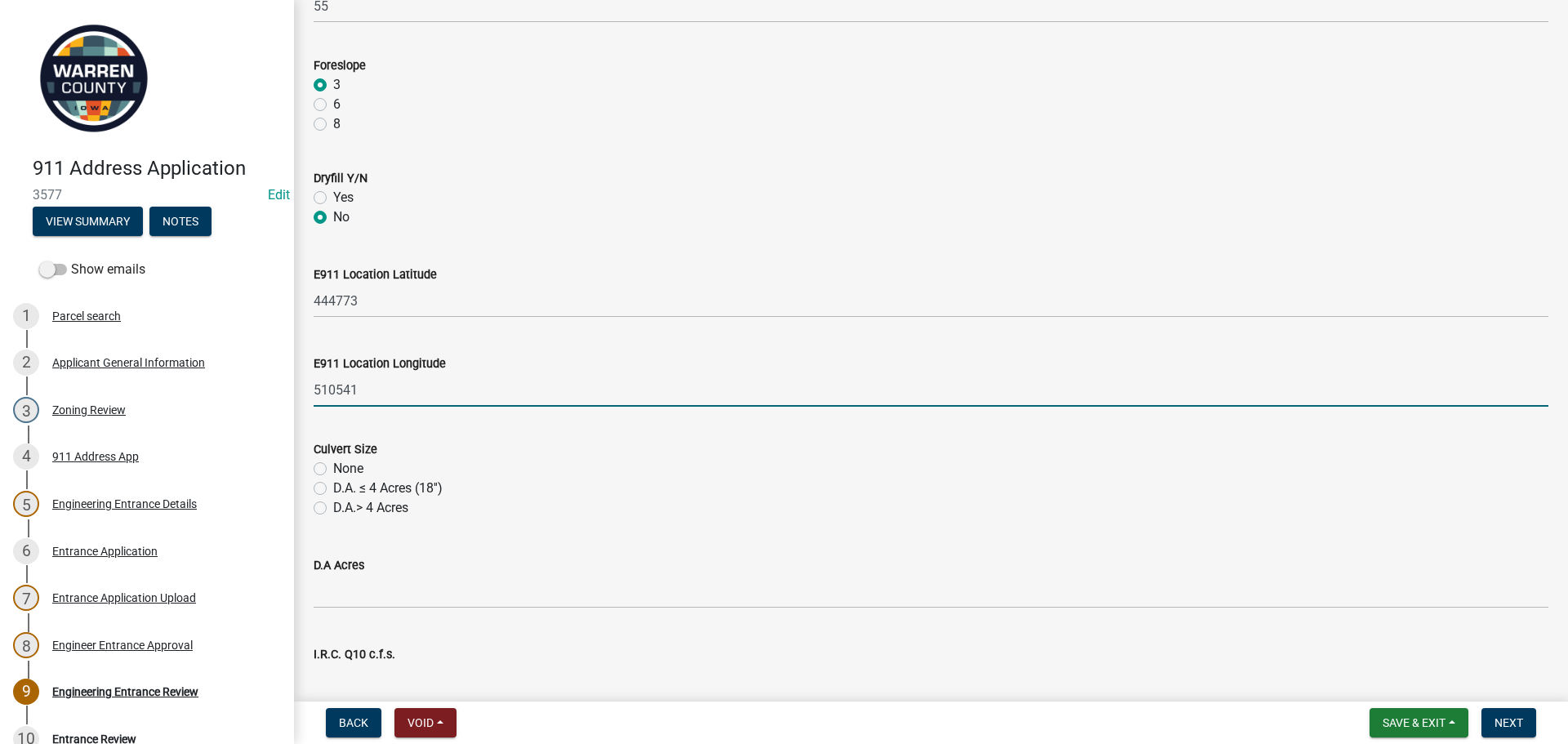
scroll to position [816, 0]
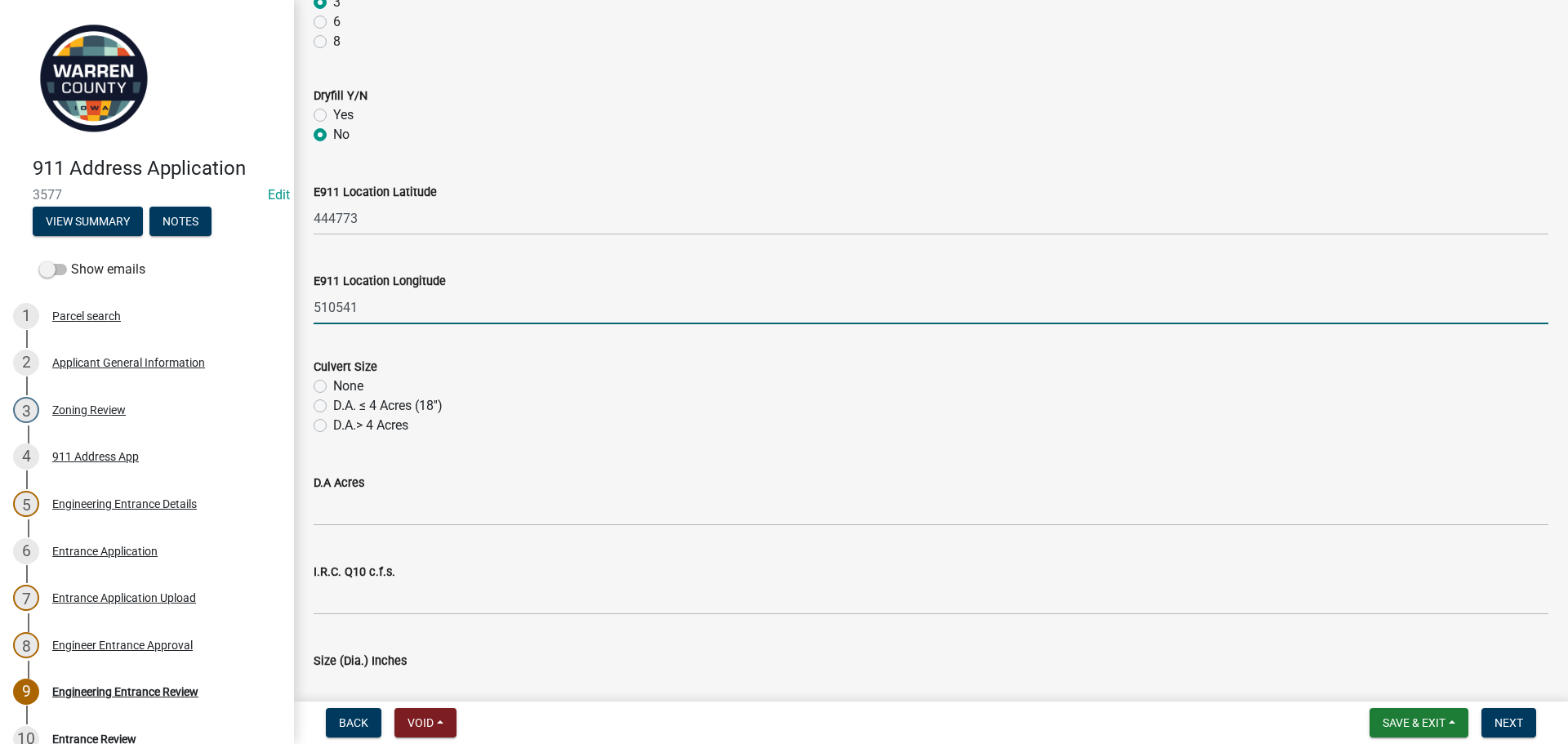
type input "510541"
click at [333, 388] on label "None" at bounding box center [348, 386] width 30 height 20
click at [333, 387] on input "None" at bounding box center [338, 382] width 10 height 10
radio input "true"
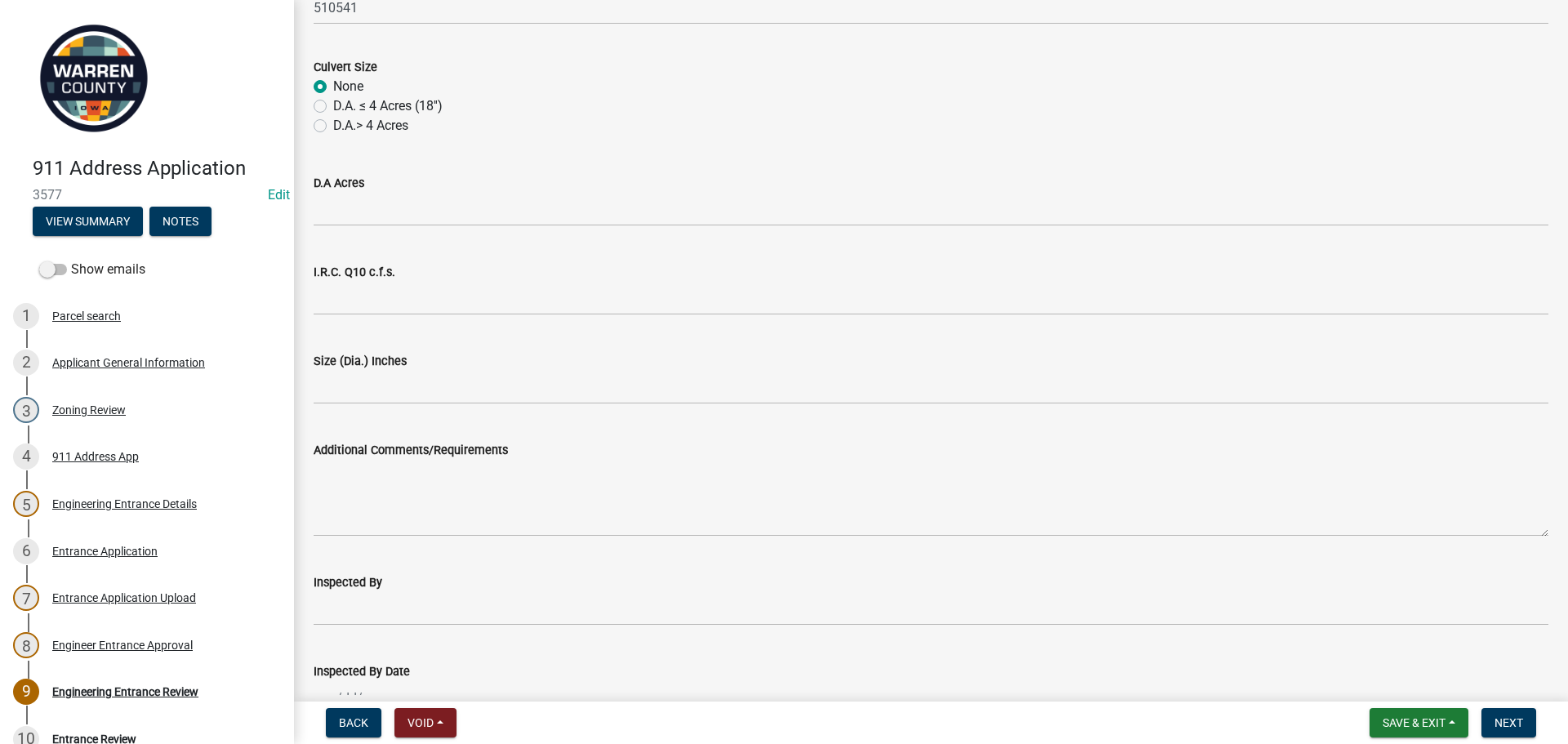
scroll to position [1144, 0]
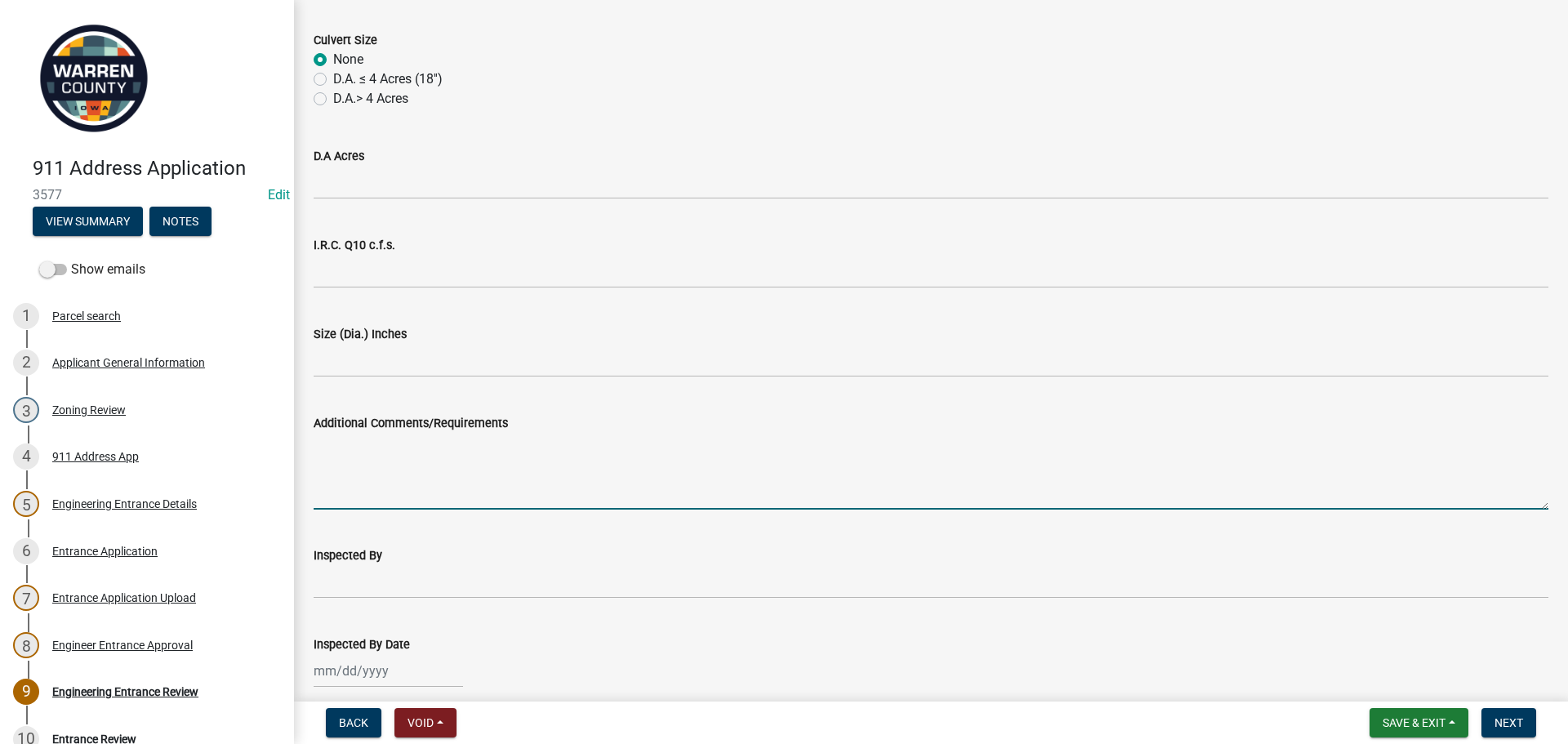
click at [416, 455] on textarea "Additional Comments/Requirements" at bounding box center [931, 471] width 1235 height 77
type textarea "Remove of address point of [STREET_ADDRESS]"
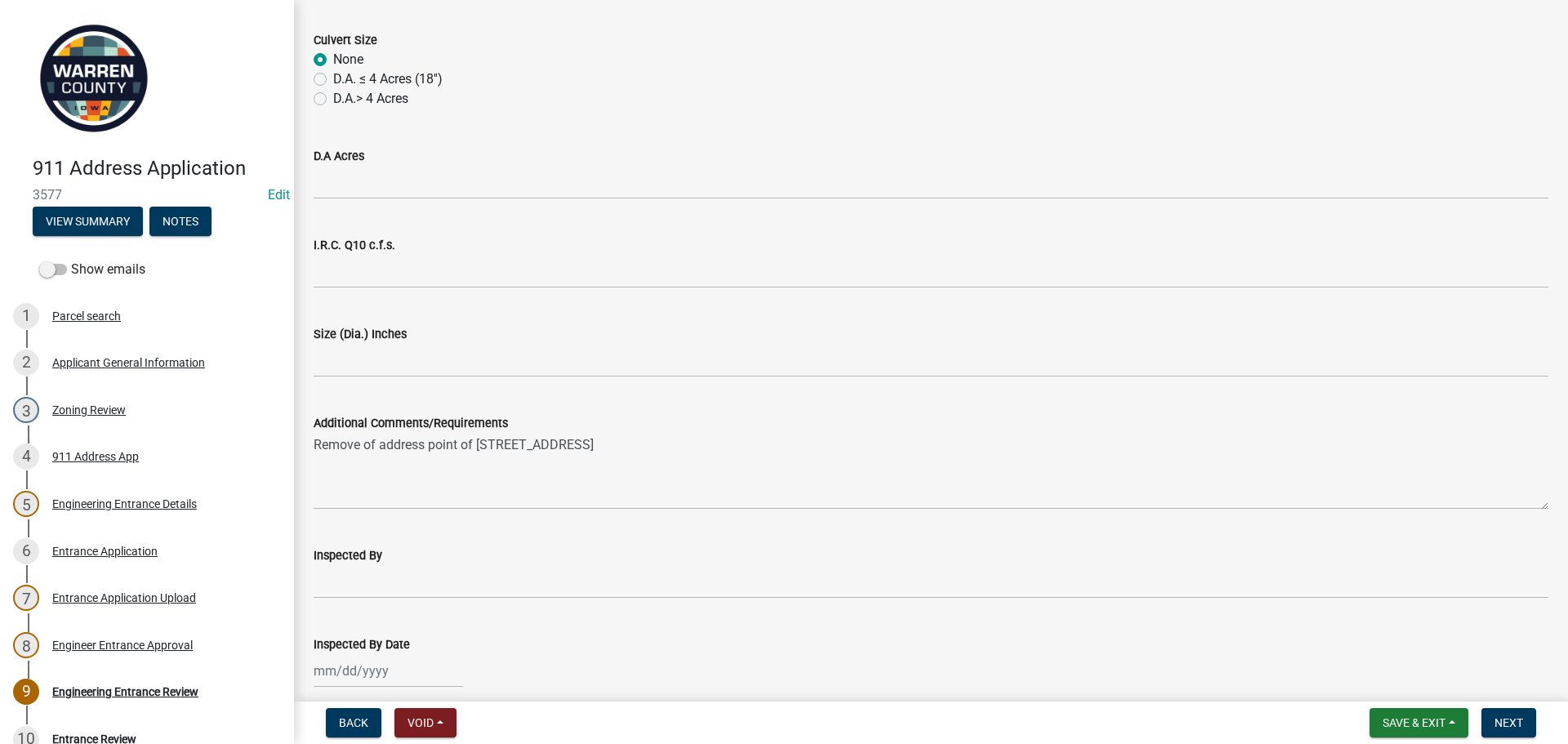
click at [562, 537] on div "Inspected By" at bounding box center [931, 560] width 1235 height 76
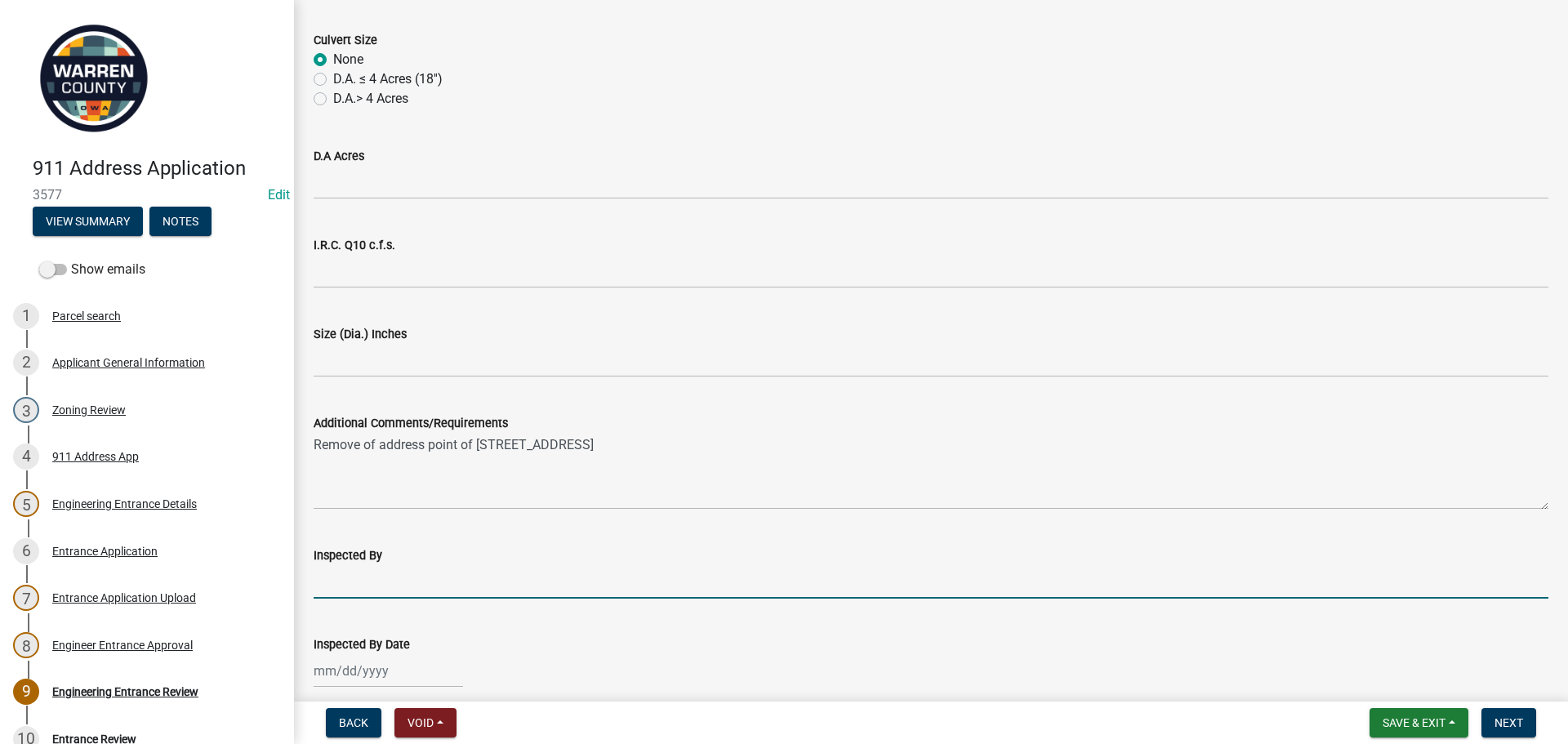
click at [480, 574] on input "Inspected By" at bounding box center [931, 581] width 1235 height 33
type input "TH"
select select "9"
select select "2025"
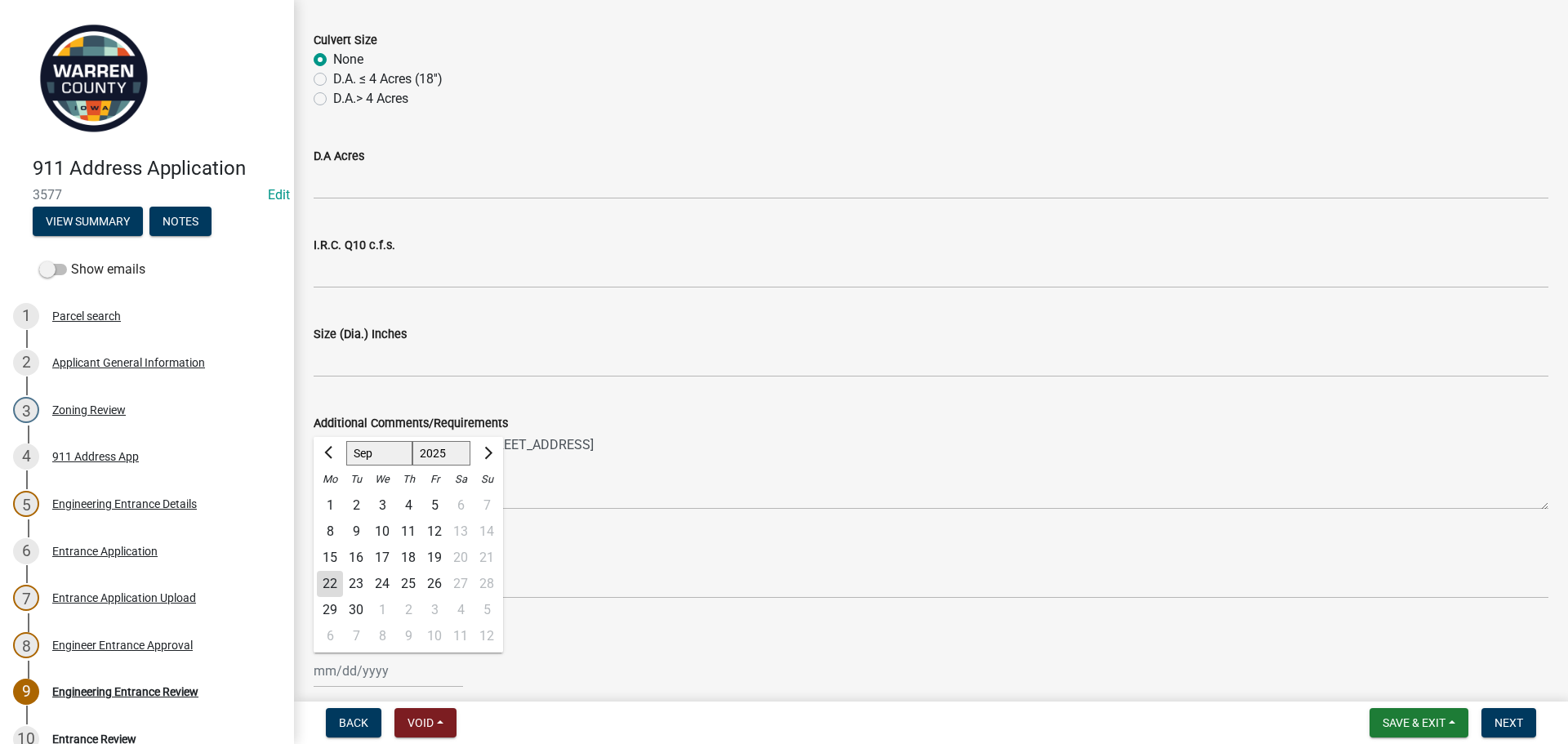
click at [364, 670] on div "[PERSON_NAME] Feb Mar Apr [PERSON_NAME][DATE] Oct Nov [DATE] 1526 1527 1528 152…" at bounding box center [388, 671] width 149 height 33
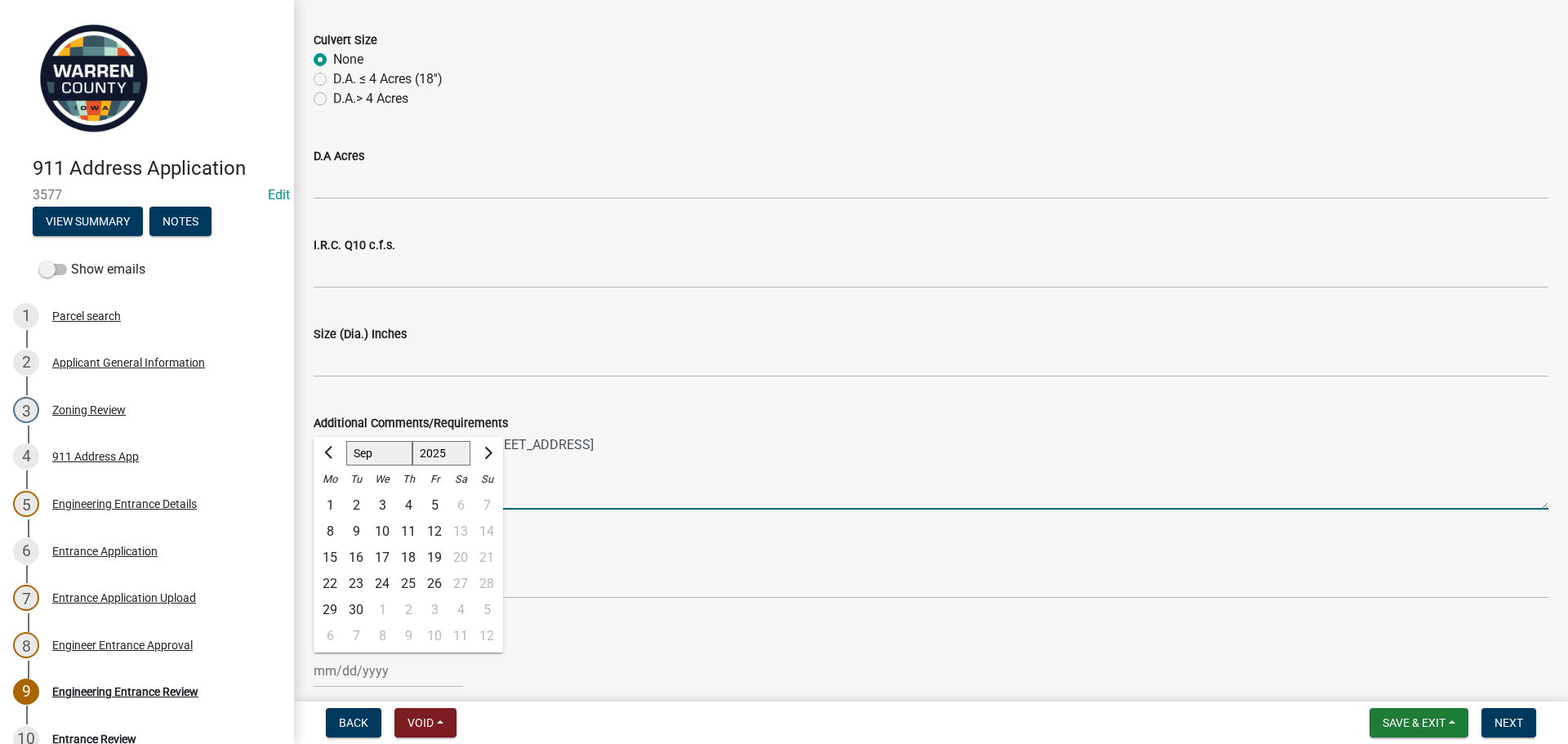
click at [671, 499] on textarea "Remove of address point of [STREET_ADDRESS]" at bounding box center [931, 471] width 1235 height 77
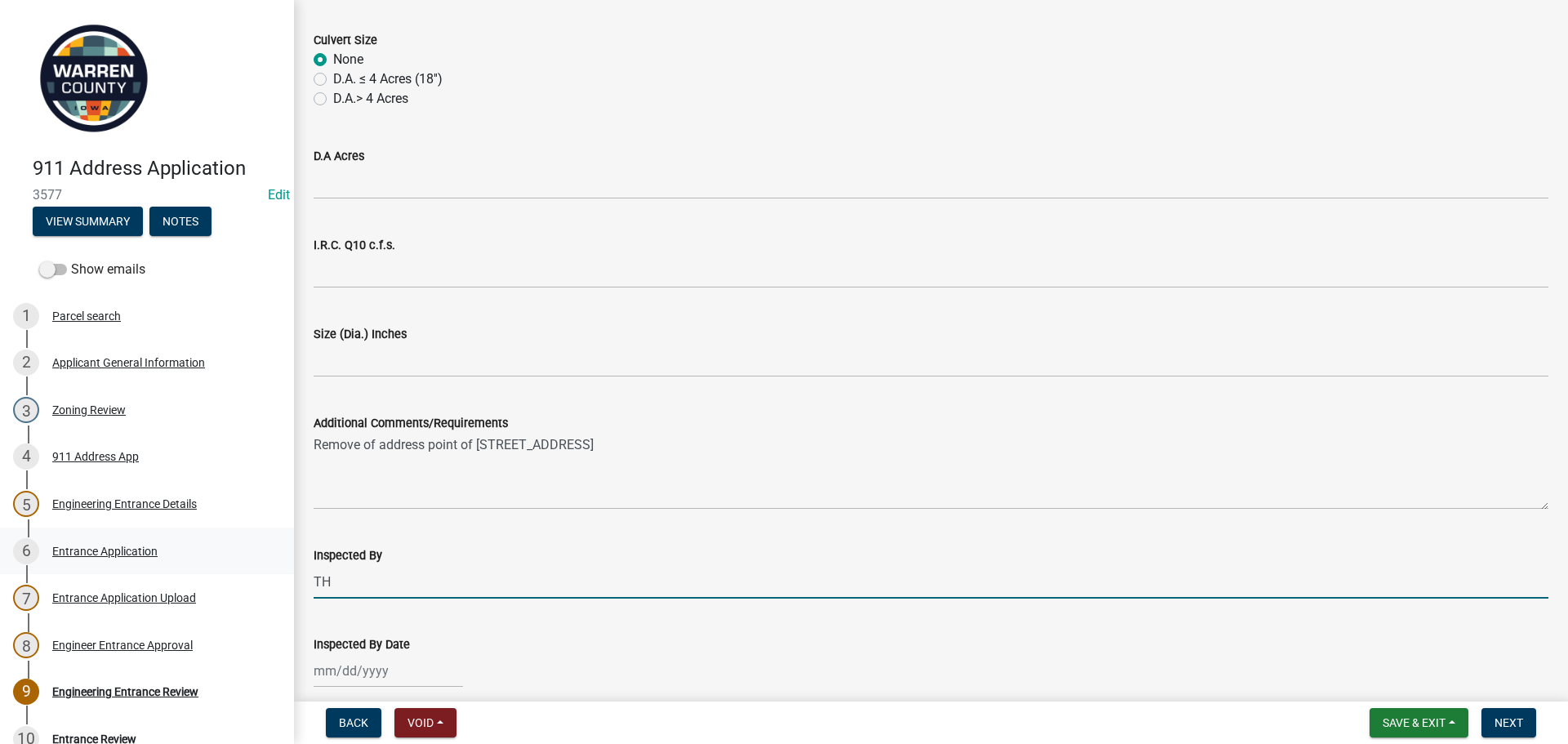
drag, startPoint x: 405, startPoint y: 590, endPoint x: 206, endPoint y: 556, distance: 201.9
click at [206, 556] on div "911 Address Application 3577 Edit View Summary Notes Show emails 1 Parcel searc…" at bounding box center [784, 372] width 1568 height 744
type input "JM & BK"
click at [379, 676] on div at bounding box center [388, 671] width 149 height 33
select select "9"
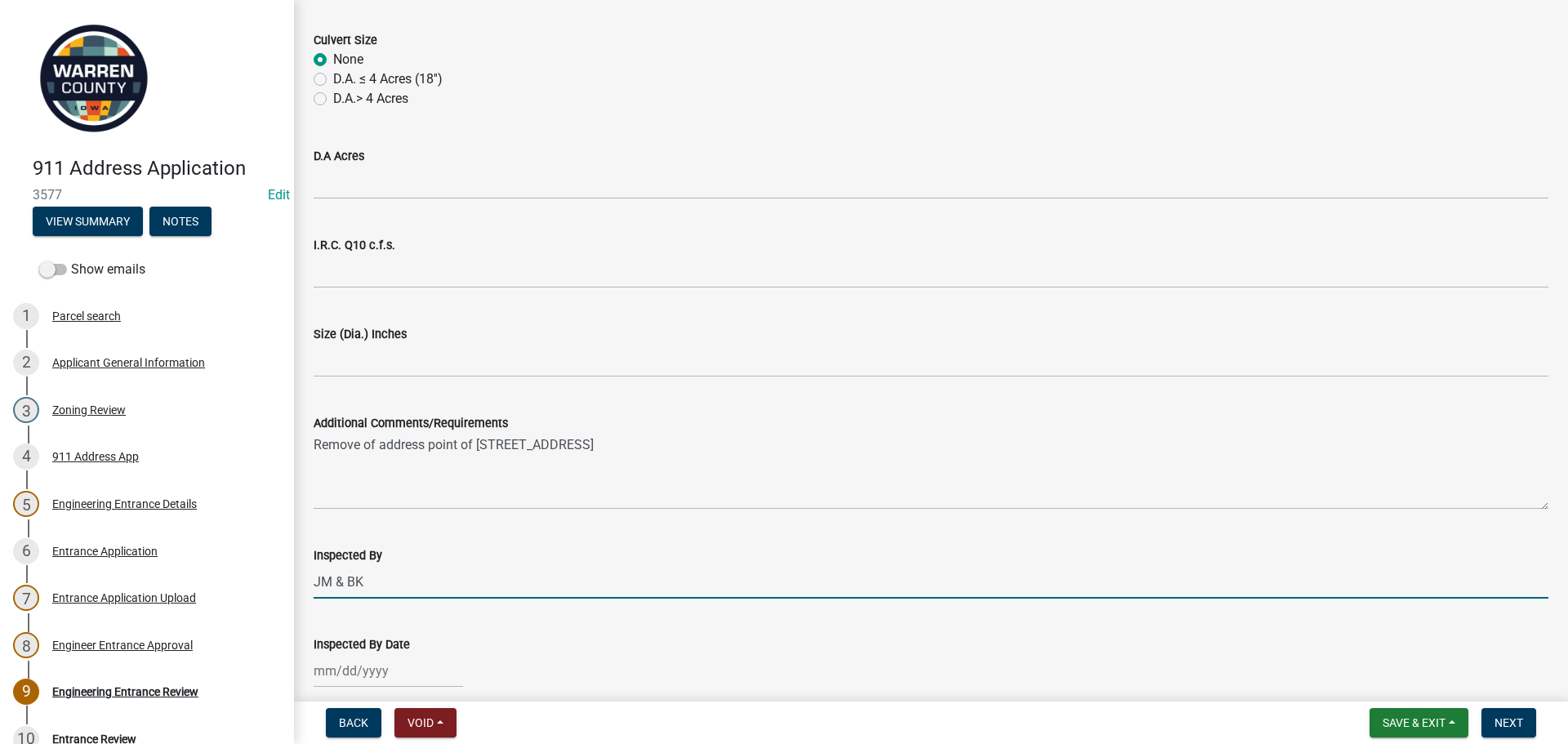
select select "2025"
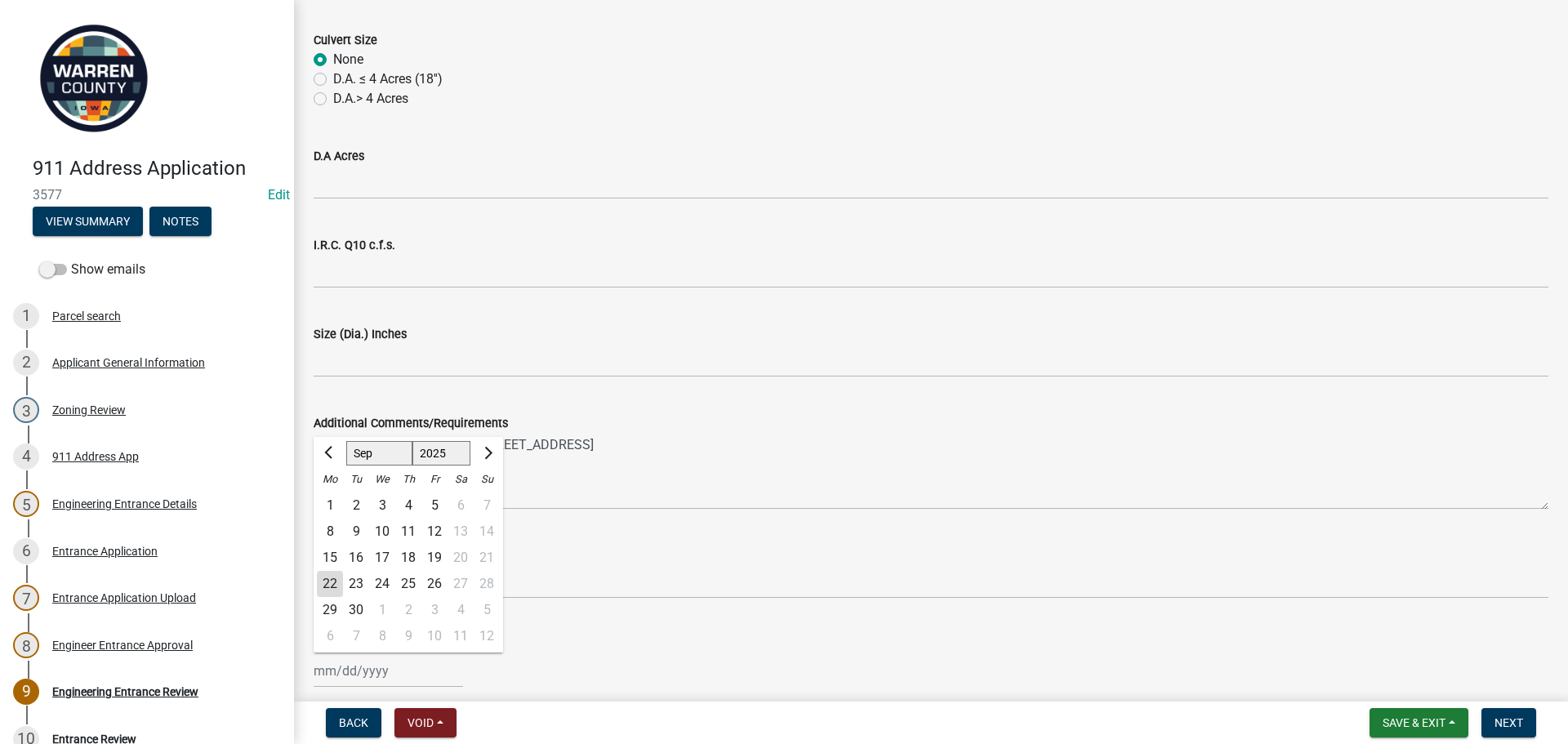
click at [432, 560] on div "19" at bounding box center [435, 557] width 26 height 26
type input "[DATE]"
click at [658, 627] on div "Inspected By Date [DATE]" at bounding box center [931, 649] width 1235 height 76
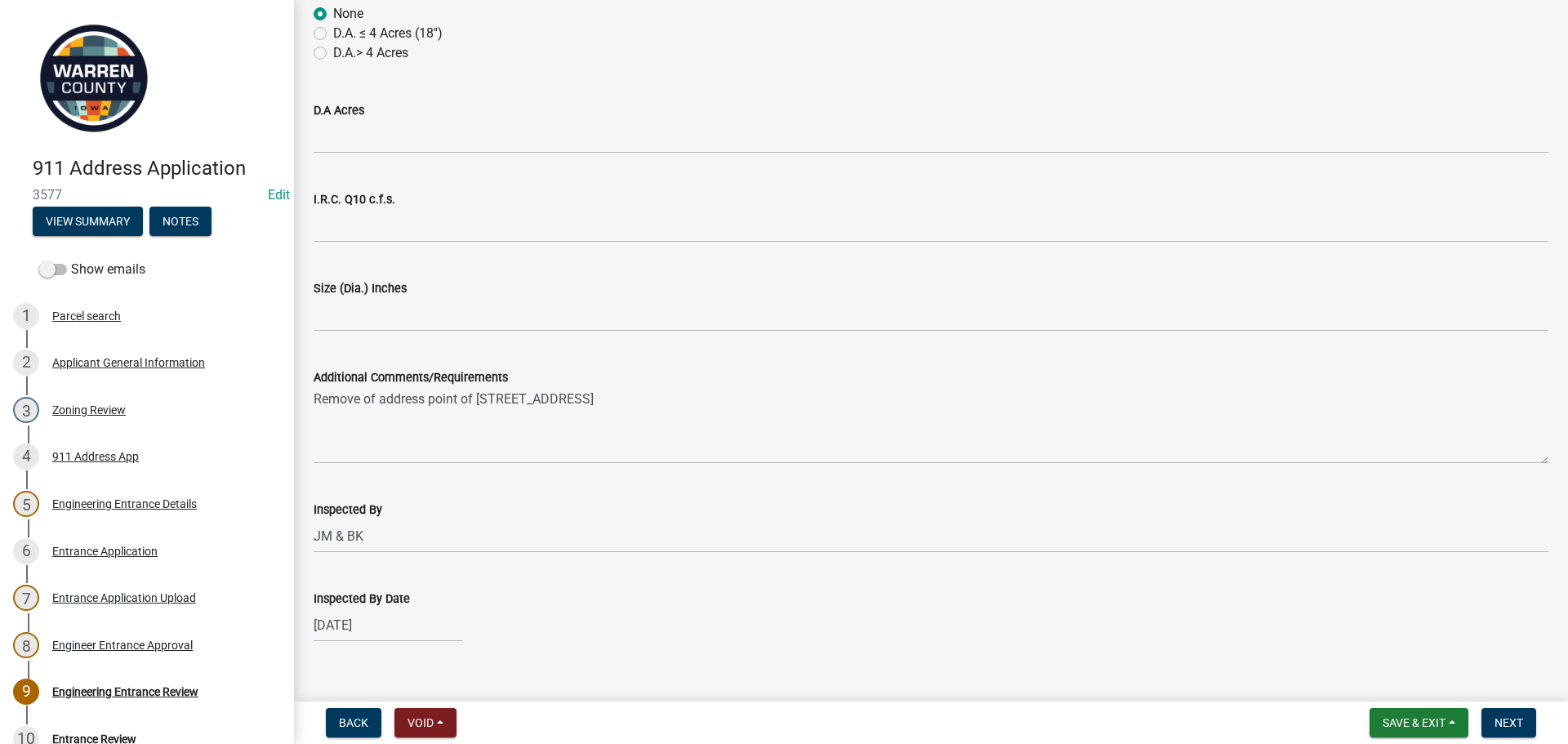
scroll to position [1214, 0]
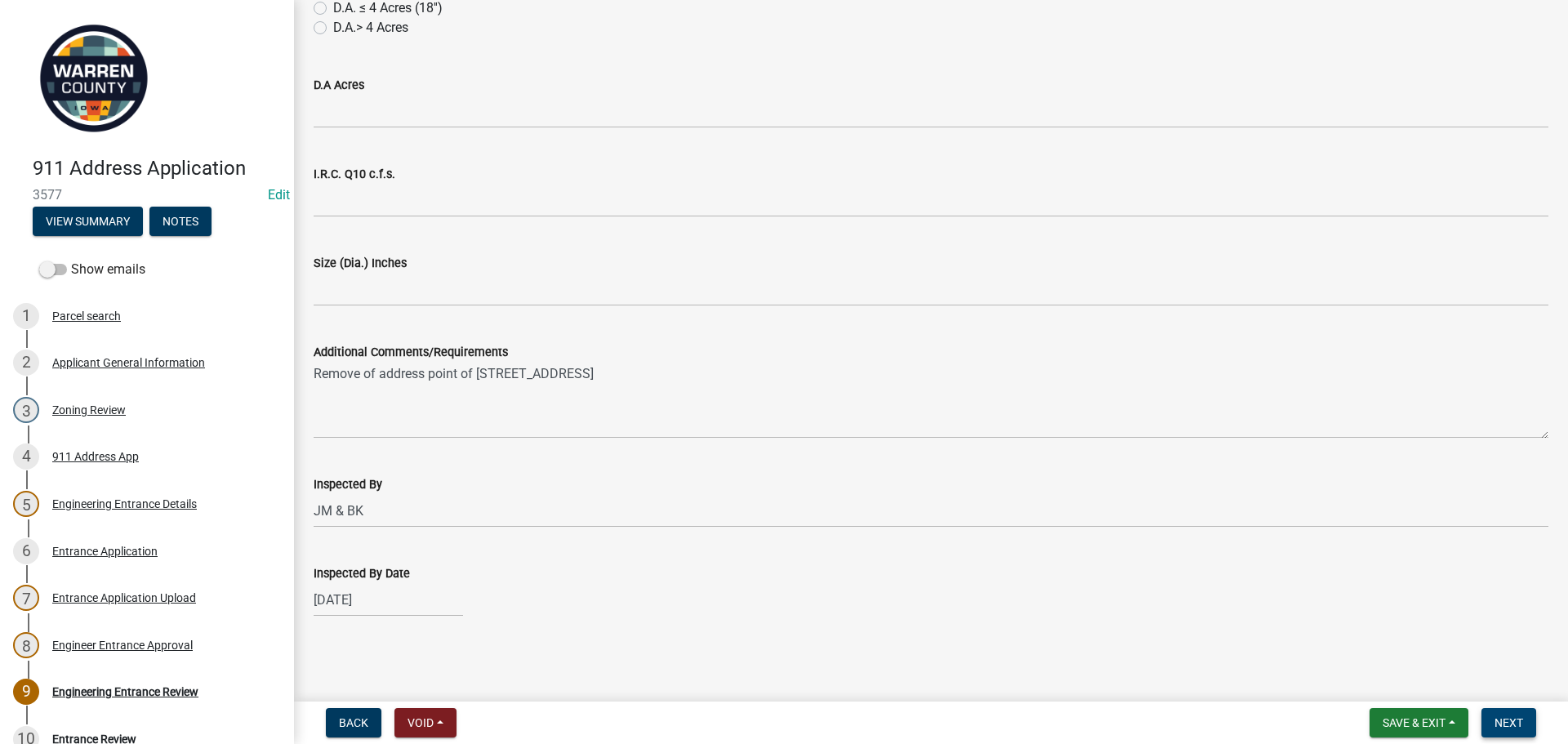
click at [1508, 717] on span "Next" at bounding box center [1509, 722] width 29 height 13
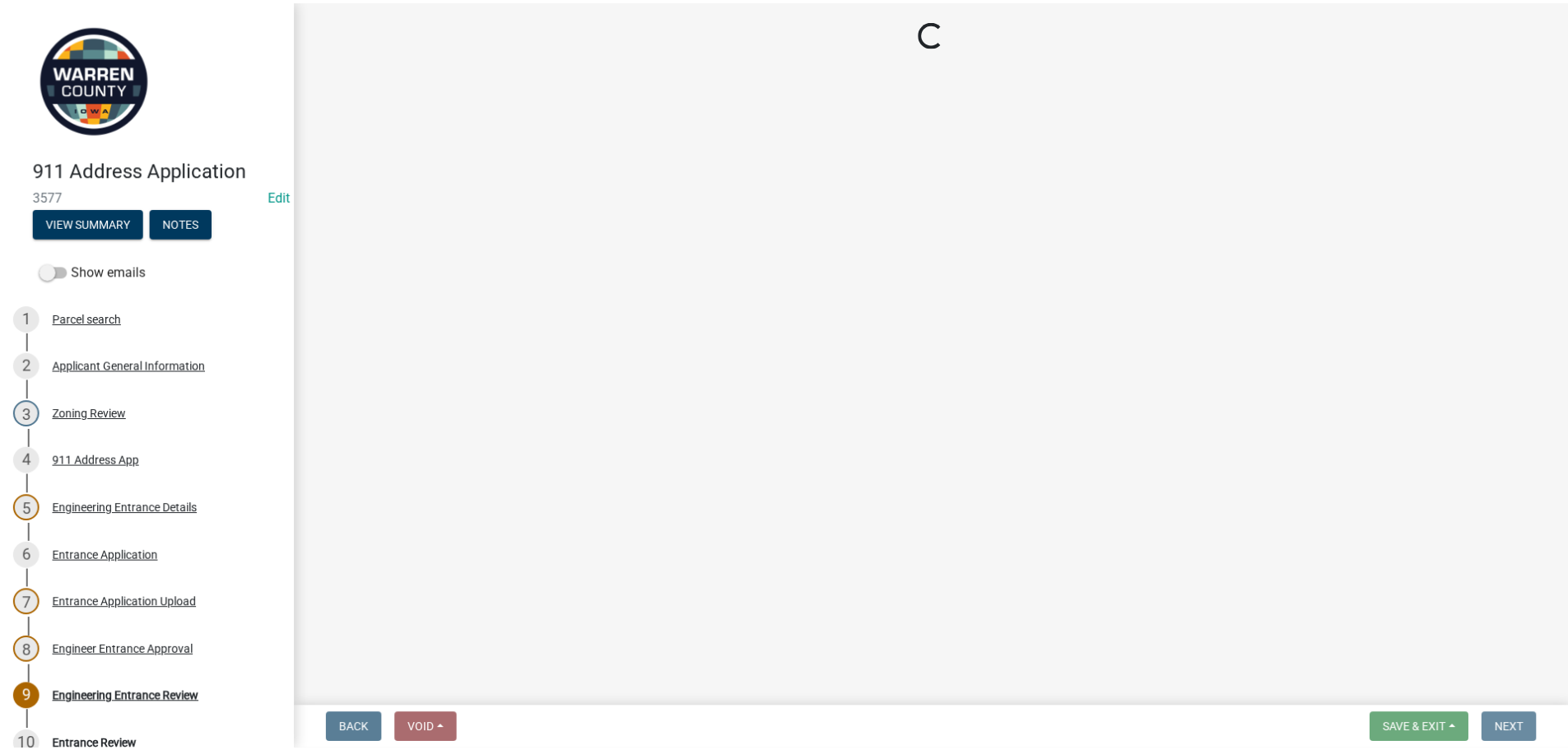
scroll to position [0, 0]
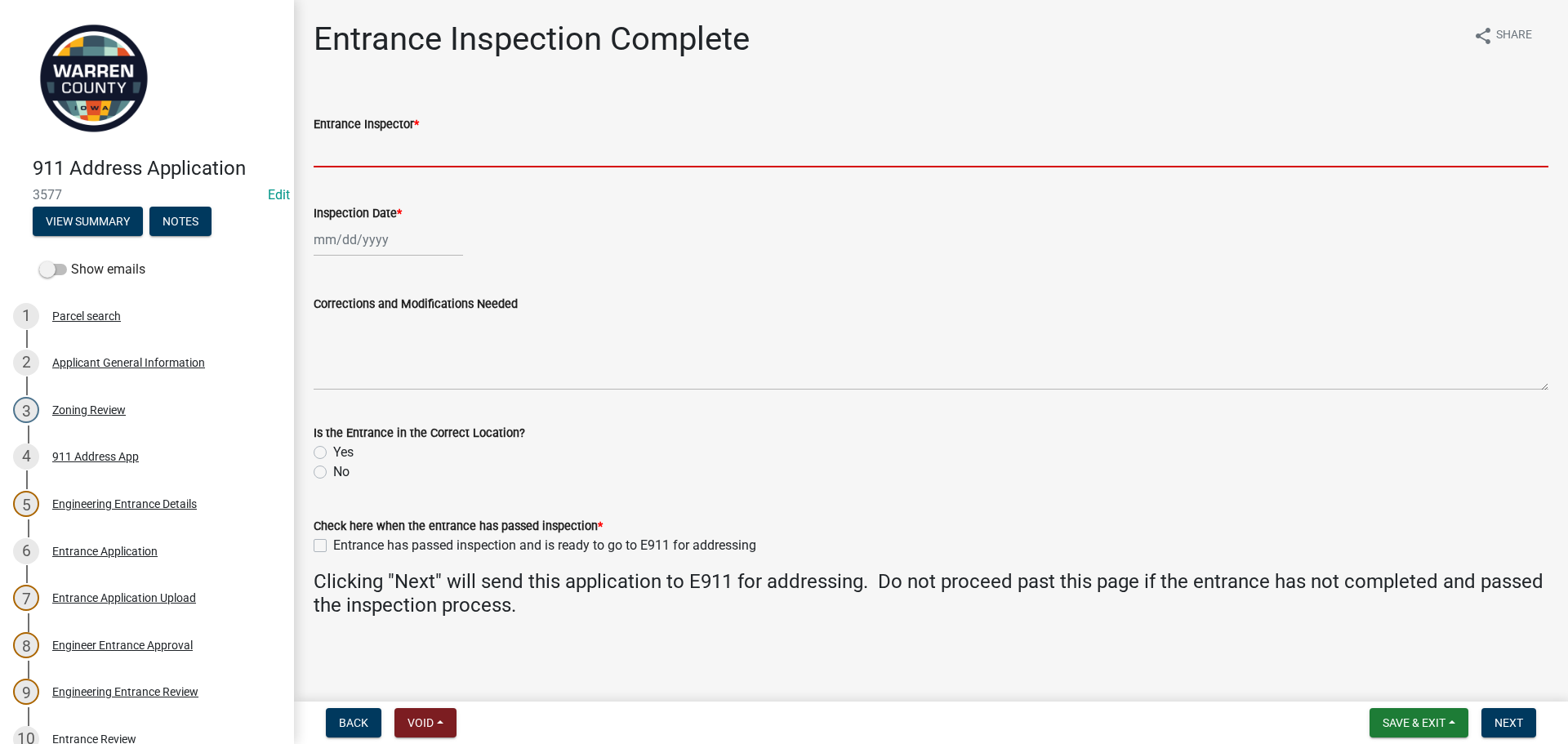
click at [397, 157] on input "Entrance Inspector *" at bounding box center [931, 150] width 1235 height 33
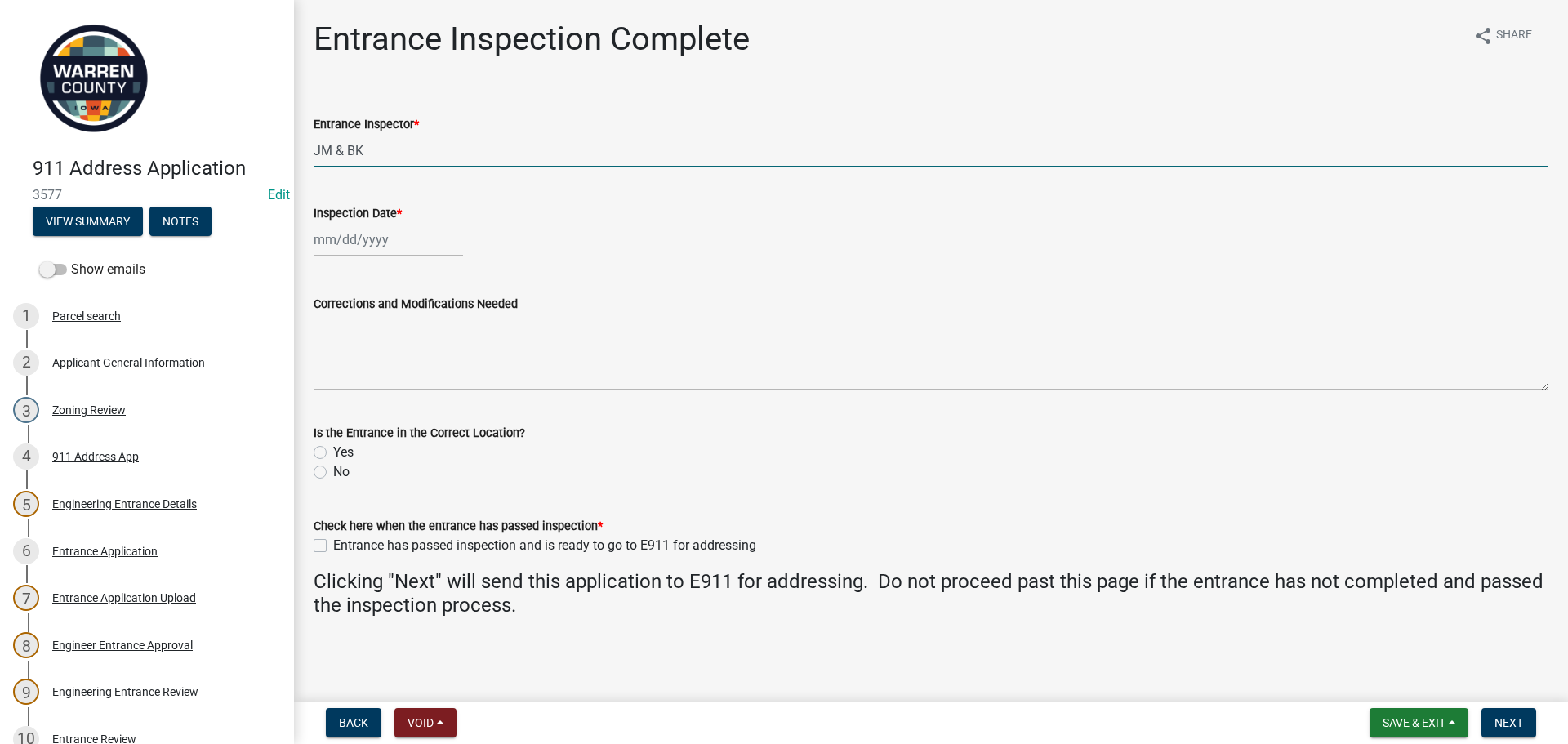
type input "JM & BK"
click at [380, 245] on div at bounding box center [388, 239] width 149 height 33
select select "9"
select select "2025"
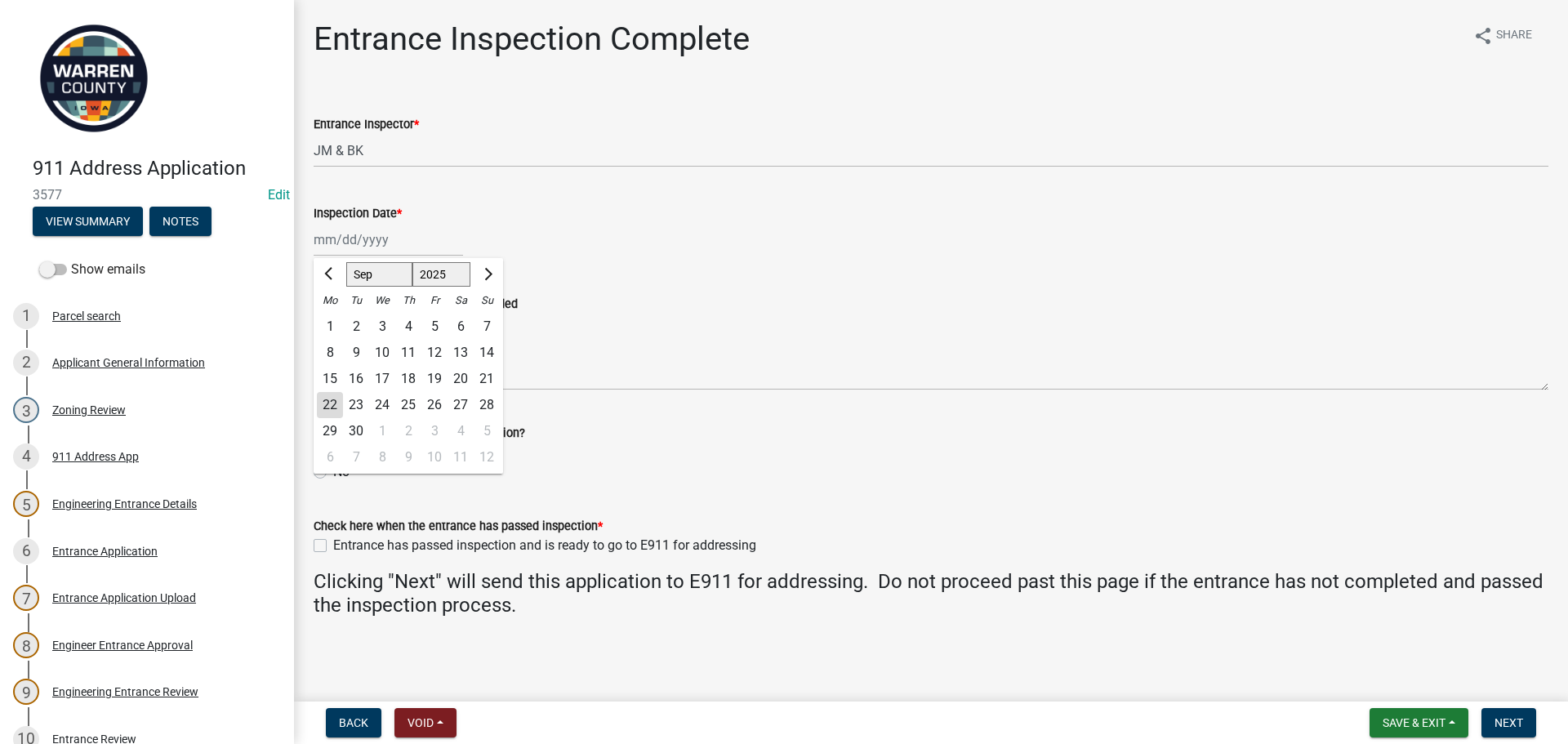
click at [338, 411] on div "22" at bounding box center [330, 405] width 26 height 26
type input "[DATE]"
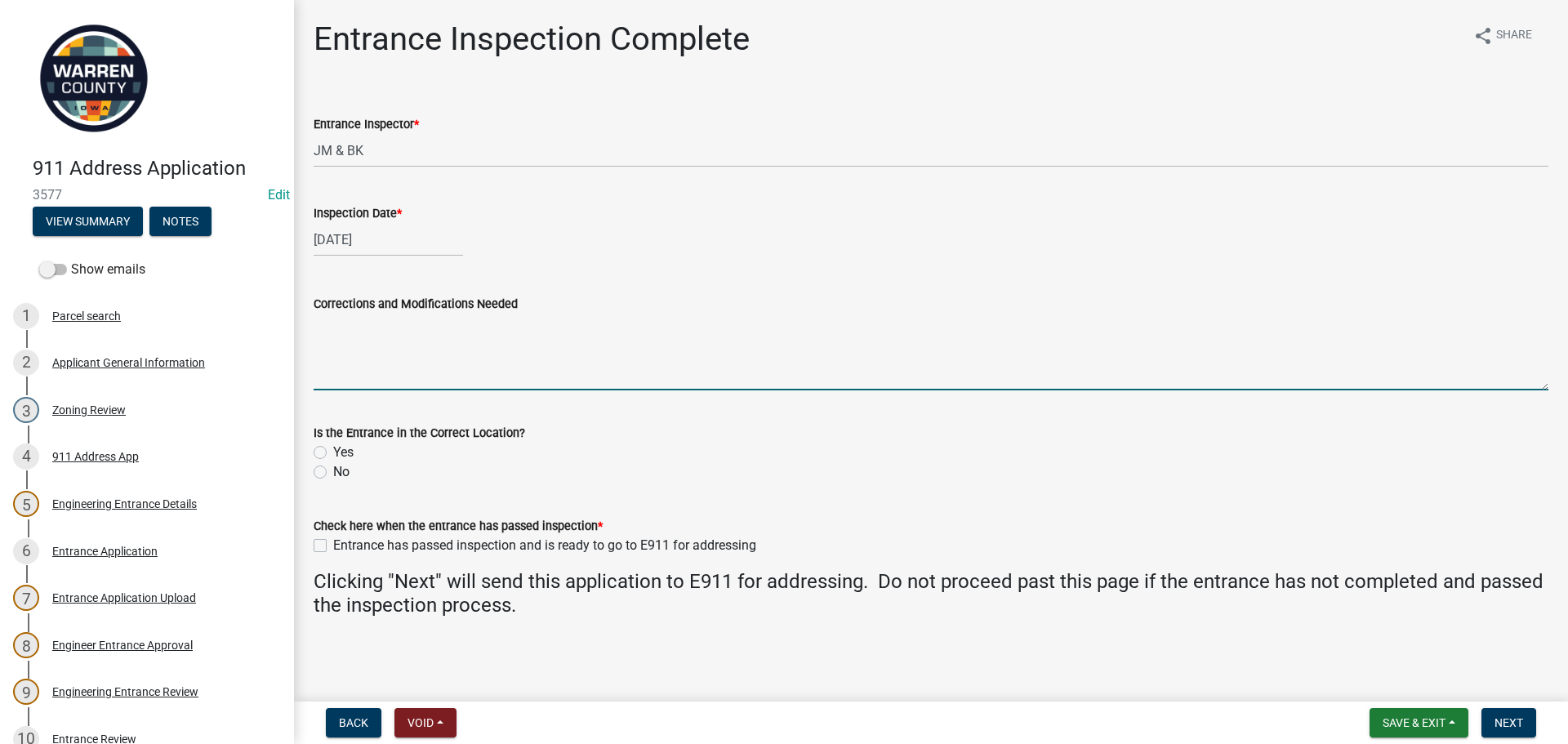
click at [420, 366] on textarea "Corrections and Modifications Needed" at bounding box center [931, 352] width 1235 height 77
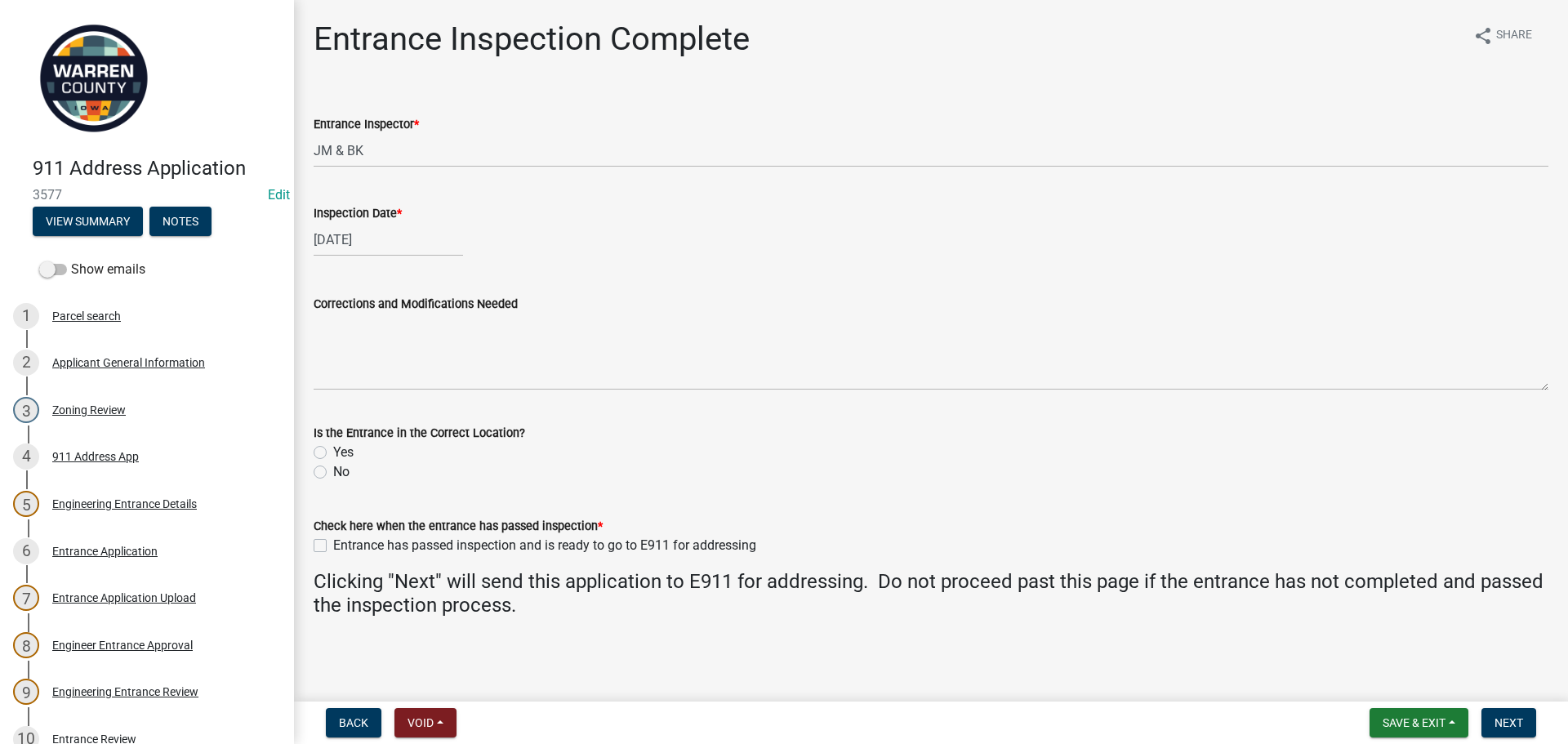
click at [333, 448] on label "Yes" at bounding box center [343, 452] width 20 height 20
click at [333, 448] on input "Yes" at bounding box center [338, 447] width 10 height 10
radio input "true"
click at [802, 451] on div "Yes" at bounding box center [931, 452] width 1235 height 20
click at [328, 542] on div "Entrance has passed inspection and is ready to go to E911 for addressing" at bounding box center [931, 545] width 1235 height 20
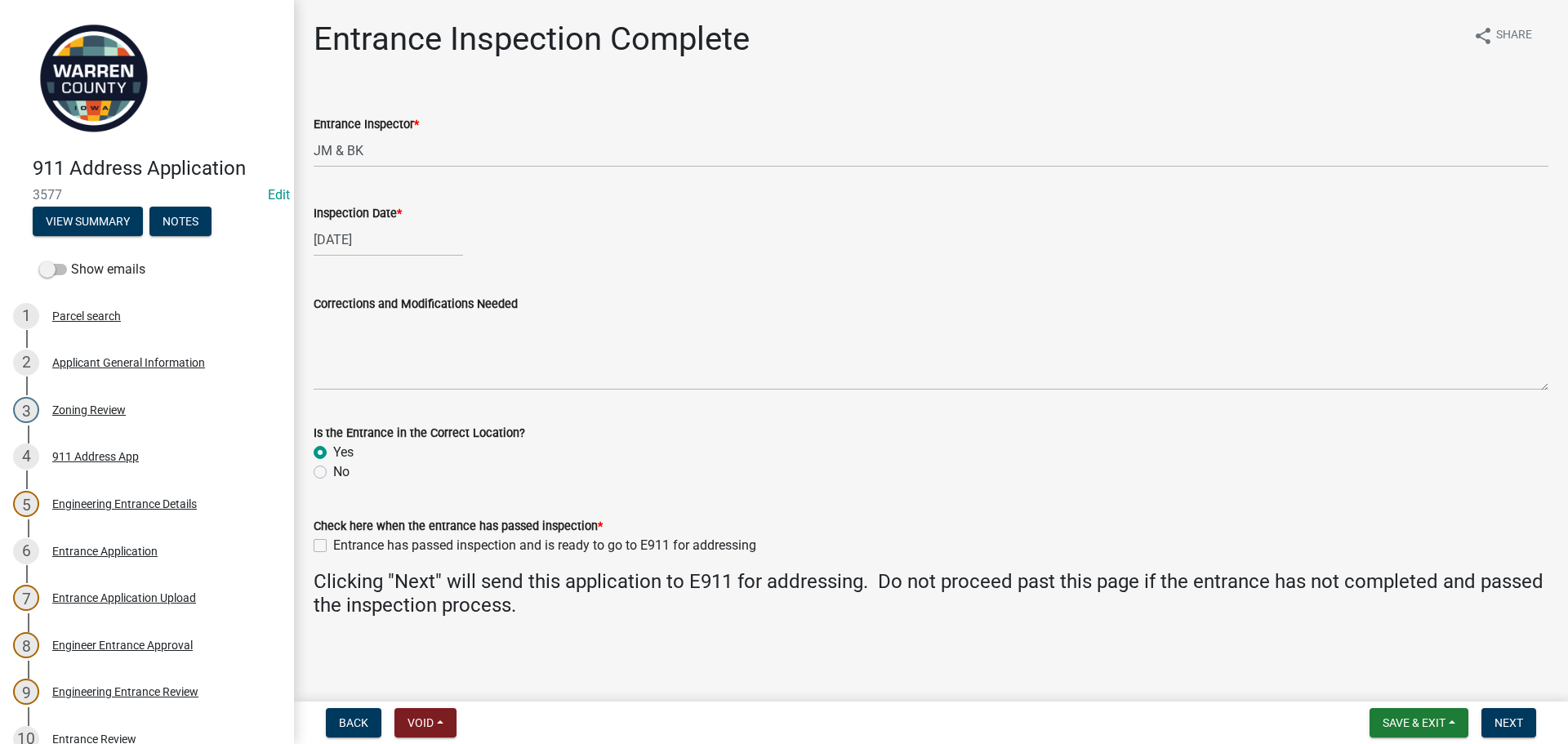
click at [333, 551] on label "Entrance has passed inspection and is ready to go to E911 for addressing" at bounding box center [545, 545] width 423 height 20
click at [333, 546] on input "Entrance has passed inspection and is ready to go to E911 for addressing" at bounding box center [338, 541] width 10 height 10
checkbox input "true"
click at [1519, 724] on span "Next" at bounding box center [1509, 722] width 29 height 13
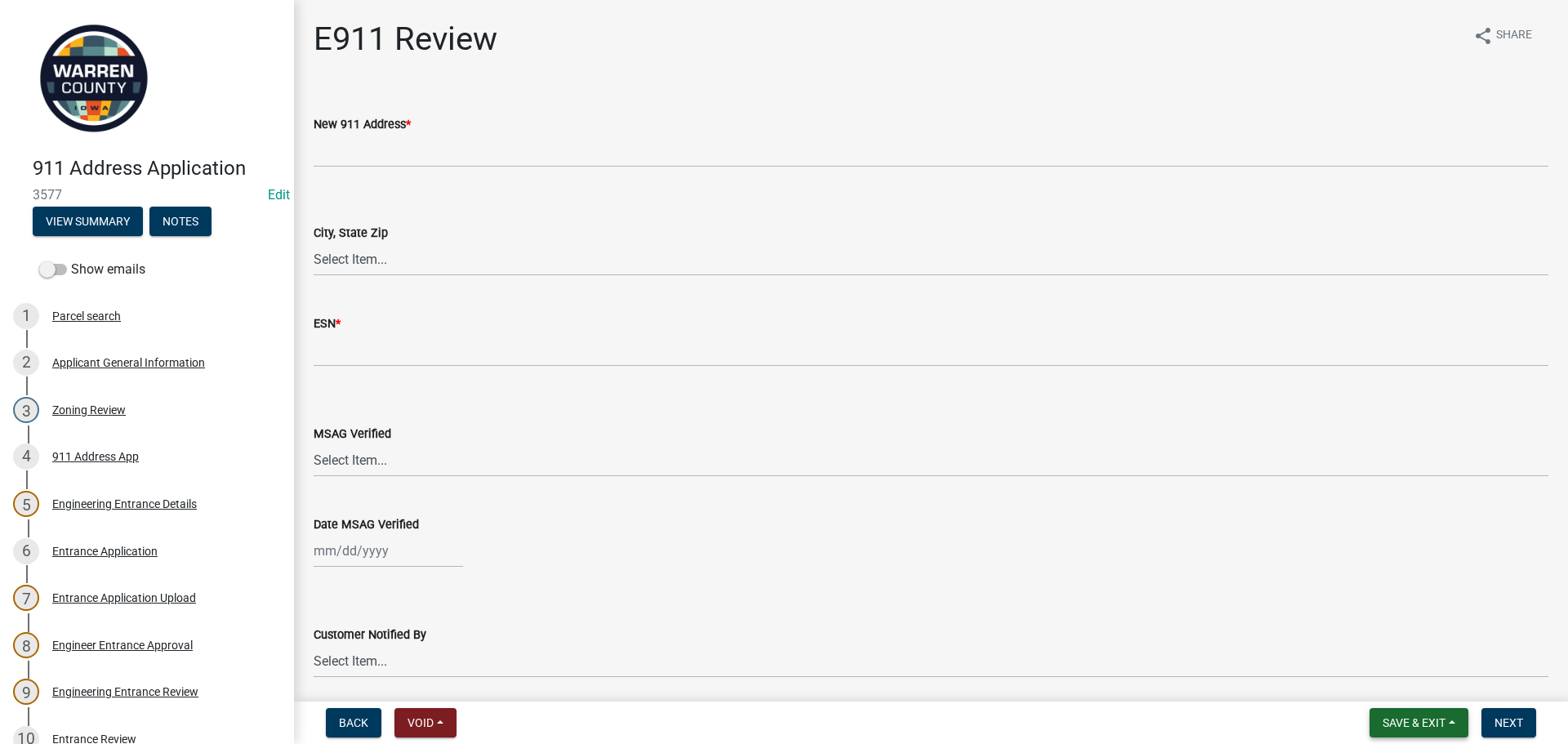
click at [1416, 718] on span "Save & Exit" at bounding box center [1415, 722] width 63 height 13
click at [1412, 681] on button "Save & Exit" at bounding box center [1403, 680] width 130 height 39
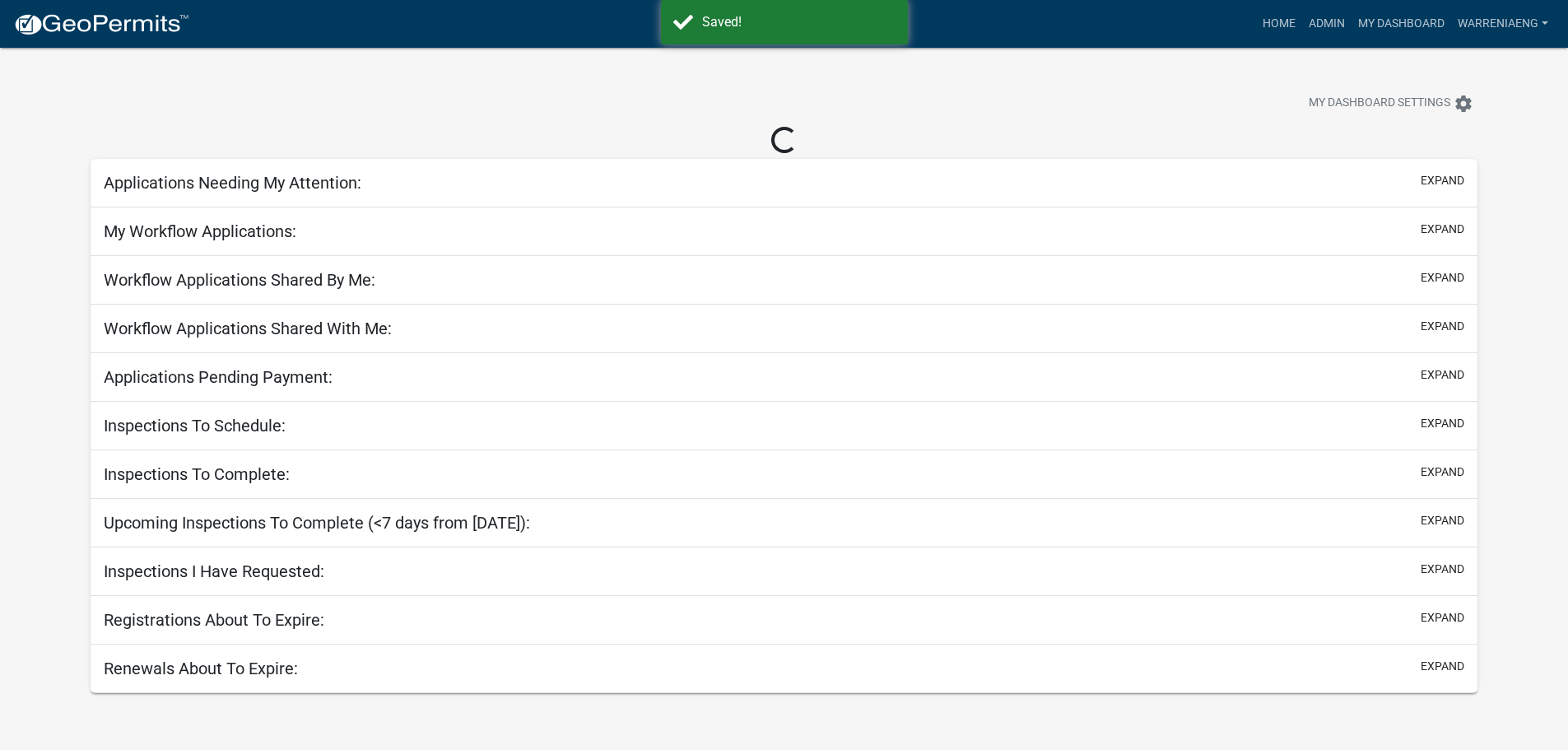
select select "3: 100"
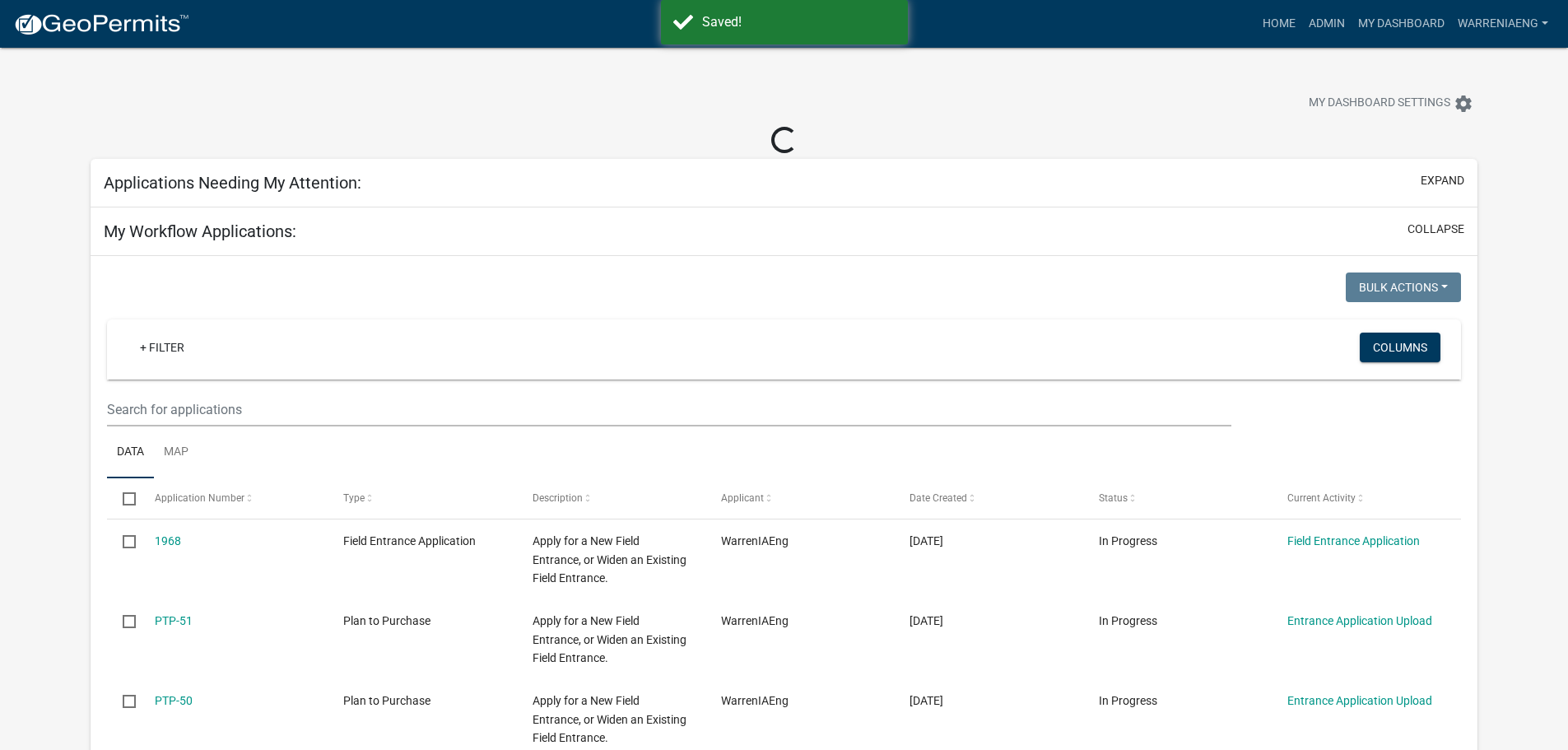
select select "2: 50"
